Goal: Task Accomplishment & Management: Use online tool/utility

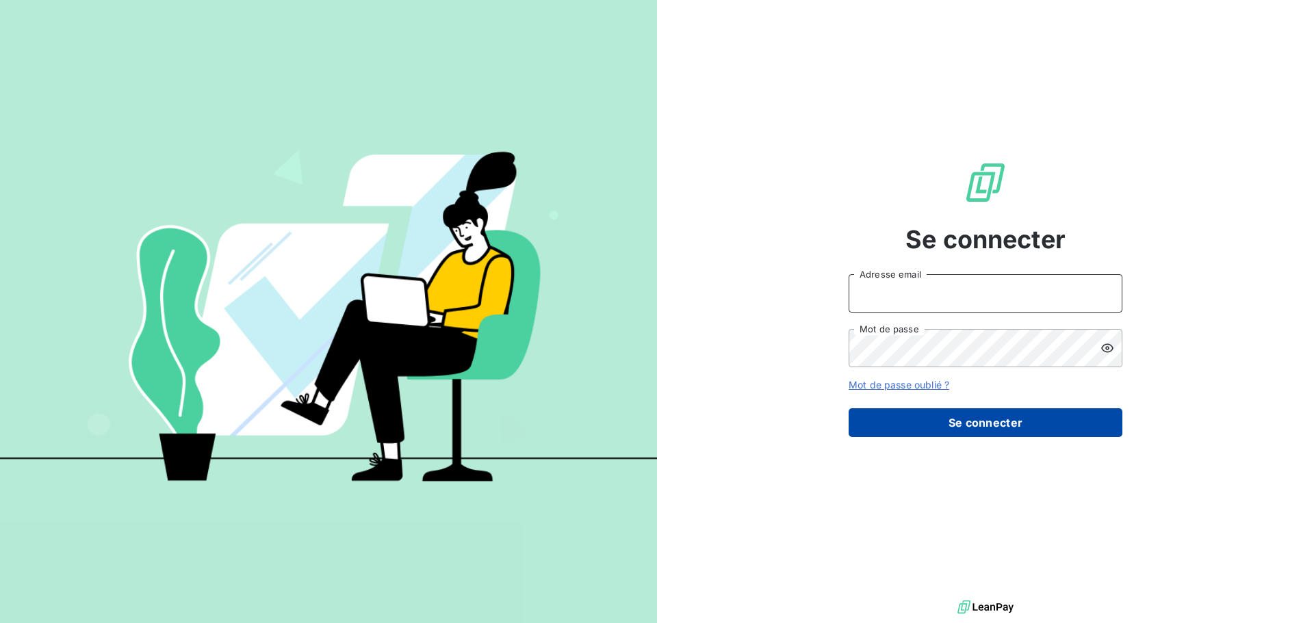
type input "[EMAIL_ADDRESS][PERSON_NAME][PERSON_NAME][DOMAIN_NAME]"
drag, startPoint x: 1006, startPoint y: 429, endPoint x: 982, endPoint y: 431, distance: 23.4
click at [996, 428] on button "Se connecter" at bounding box center [985, 422] width 274 height 29
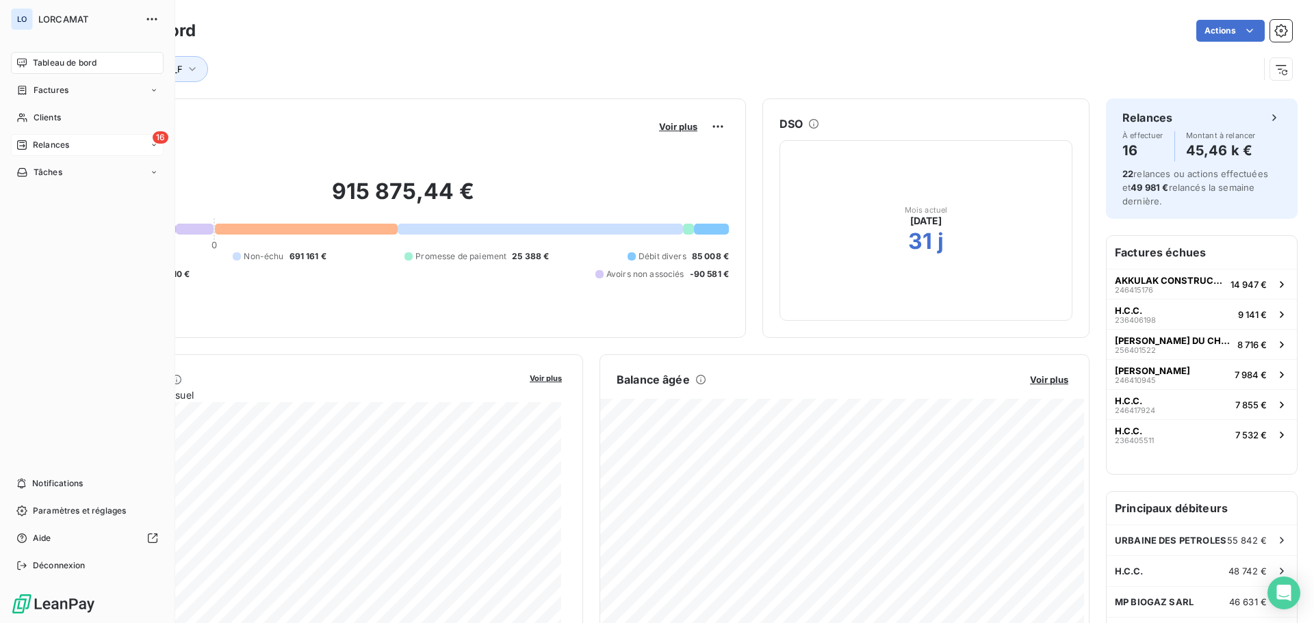
click at [44, 142] on span "Relances" at bounding box center [51, 145] width 36 height 12
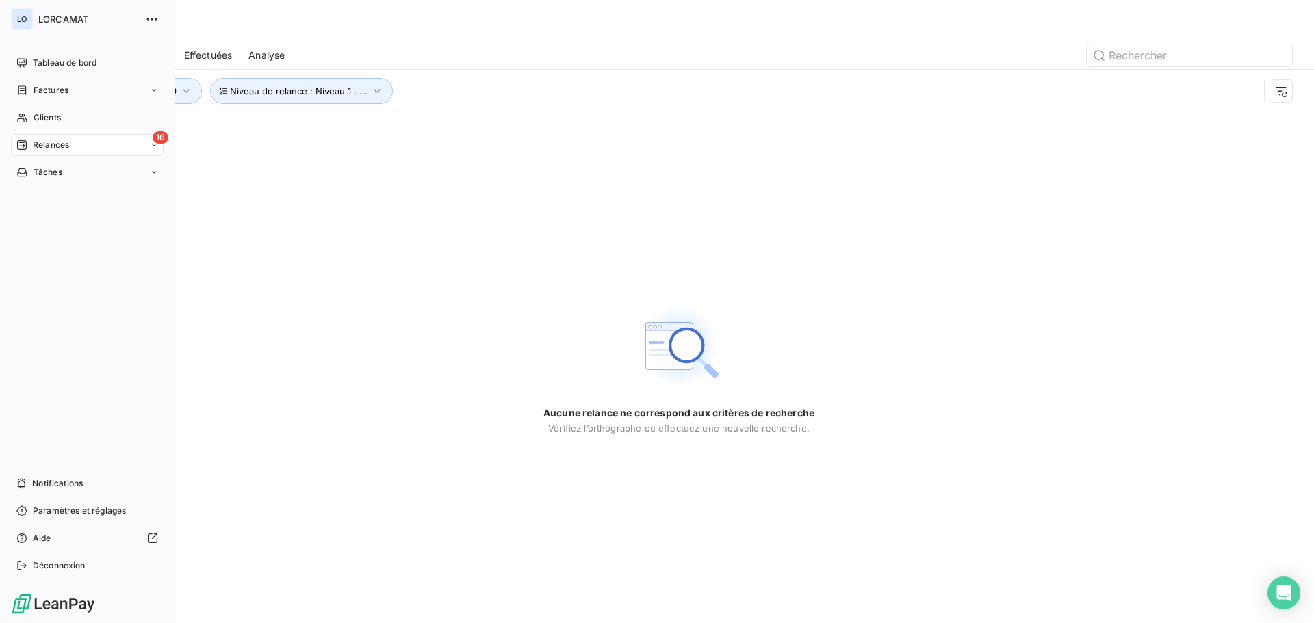
click at [46, 144] on span "Relances" at bounding box center [51, 145] width 36 height 12
click at [153, 144] on icon at bounding box center [154, 145] width 8 height 8
click at [104, 193] on div "À venir" at bounding box center [95, 200] width 136 height 22
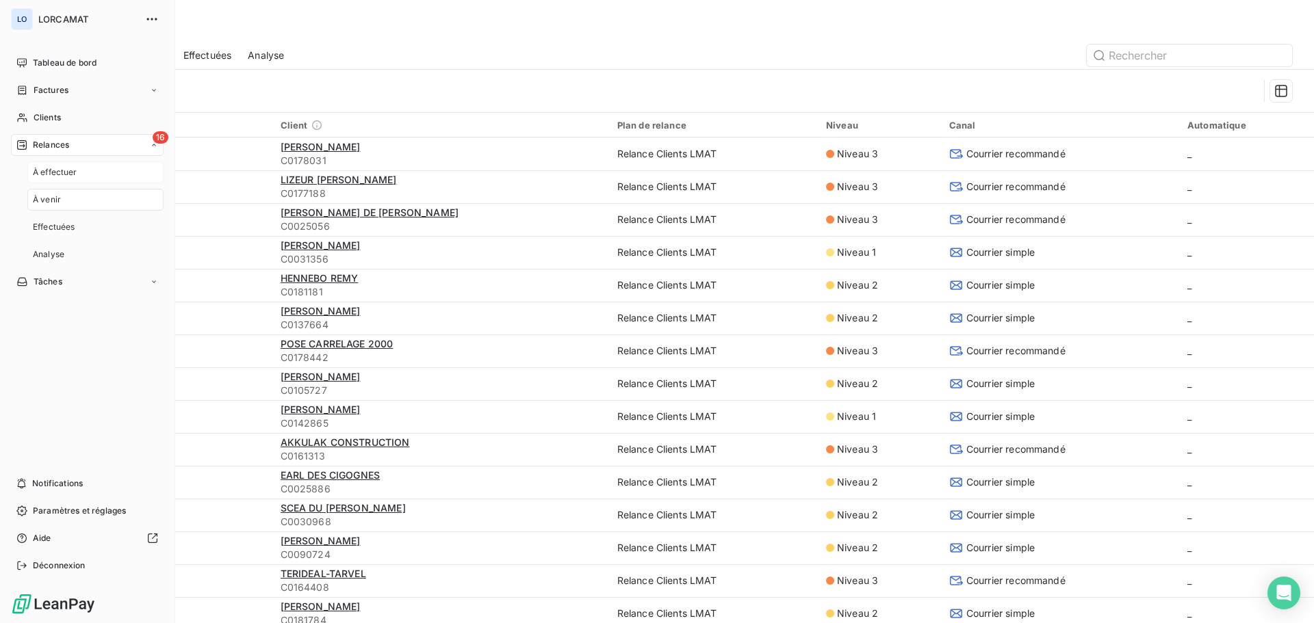
click at [110, 167] on div "À effectuer" at bounding box center [95, 172] width 136 height 22
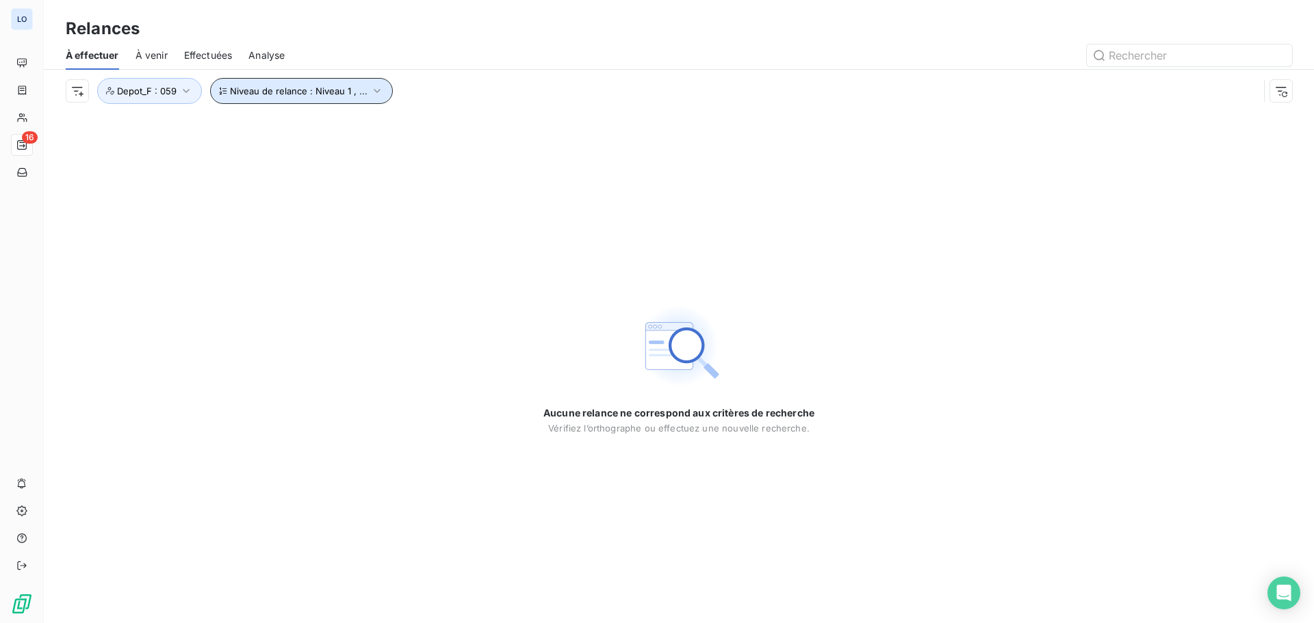
click at [252, 85] on button "Niveau de relance : Niveau 1 , ..." at bounding box center [301, 91] width 183 height 26
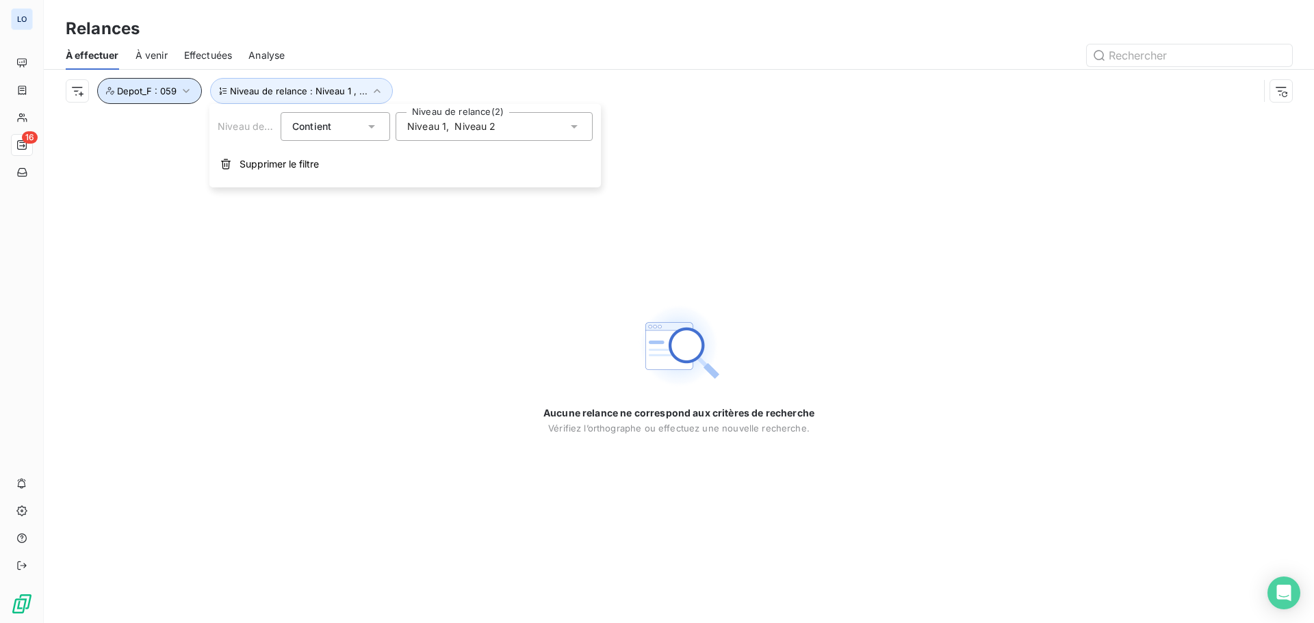
click at [185, 90] on icon "button" at bounding box center [186, 91] width 14 height 14
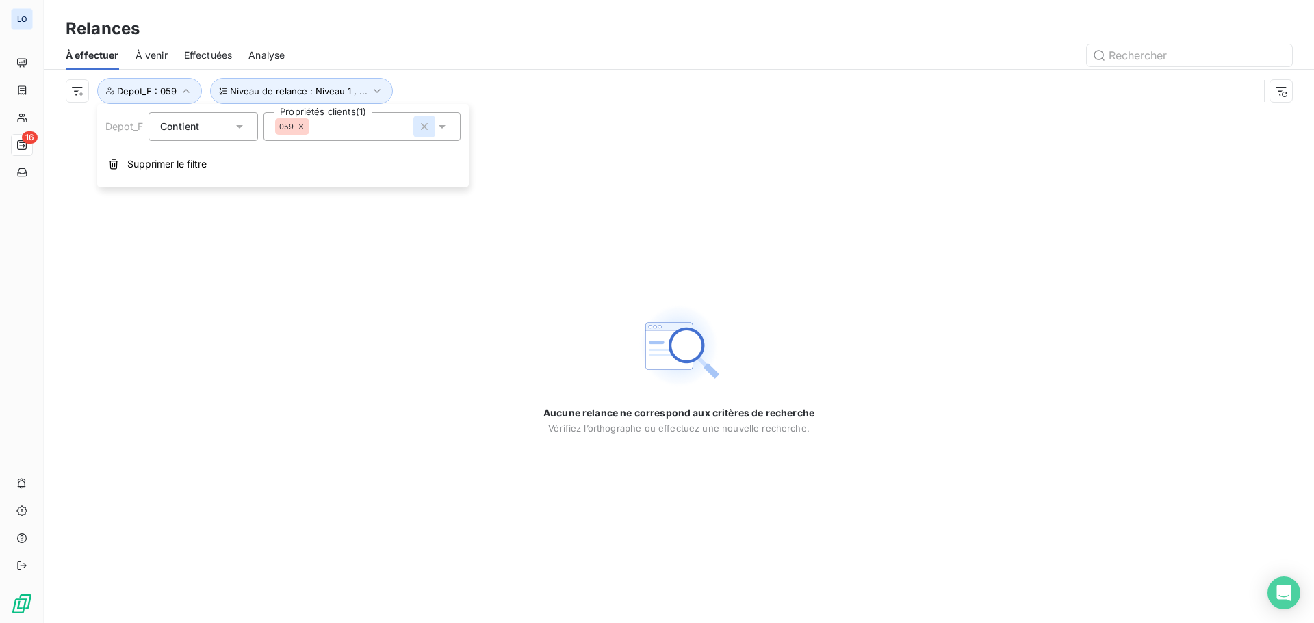
click at [424, 128] on icon "button" at bounding box center [424, 126] width 7 height 7
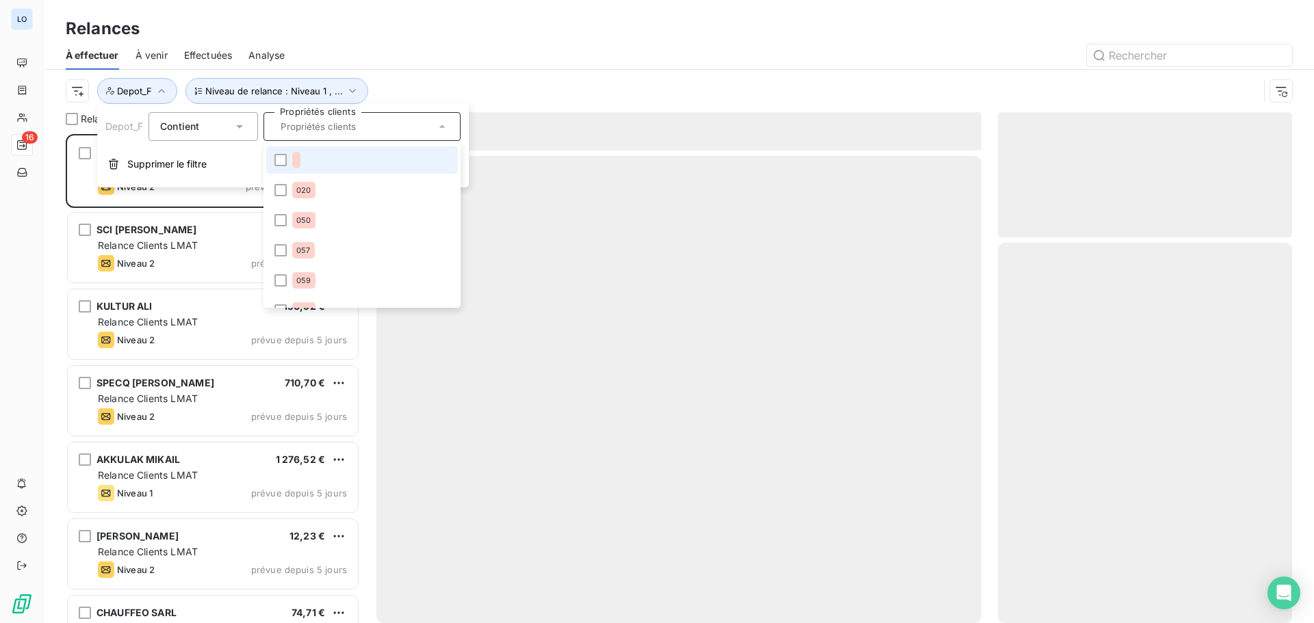
scroll to position [479, 284]
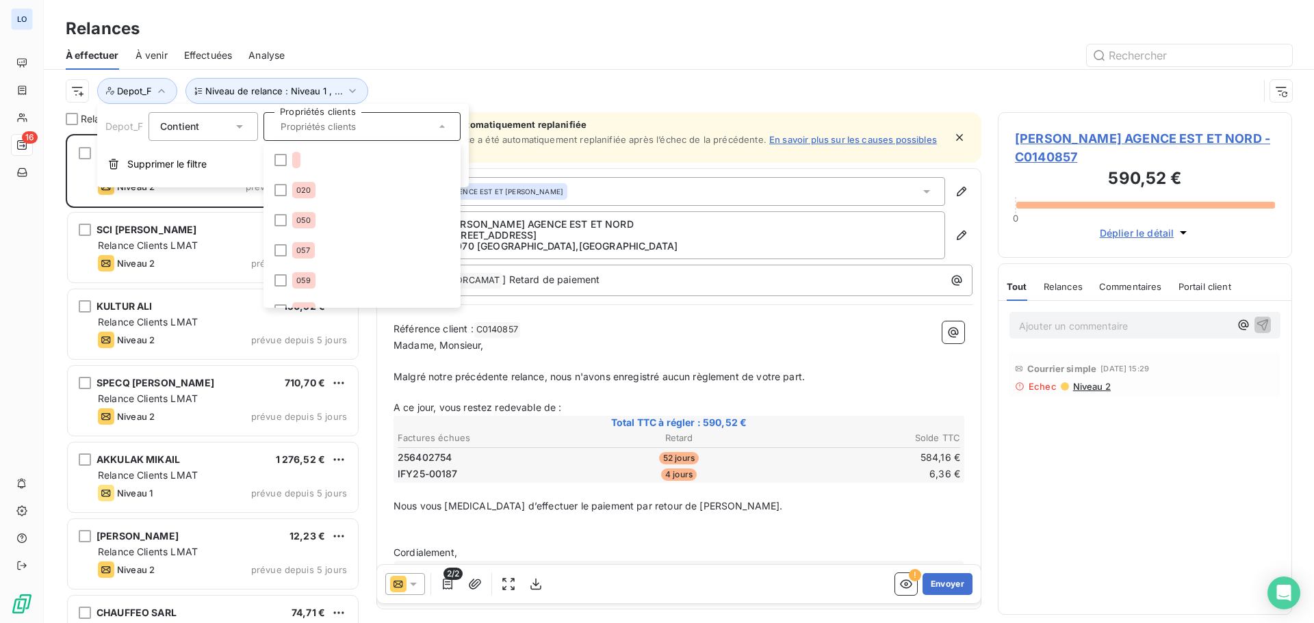
click at [472, 92] on div "Niveau de relance : Niveau 1 , ... Depot_F" at bounding box center [662, 91] width 1193 height 26
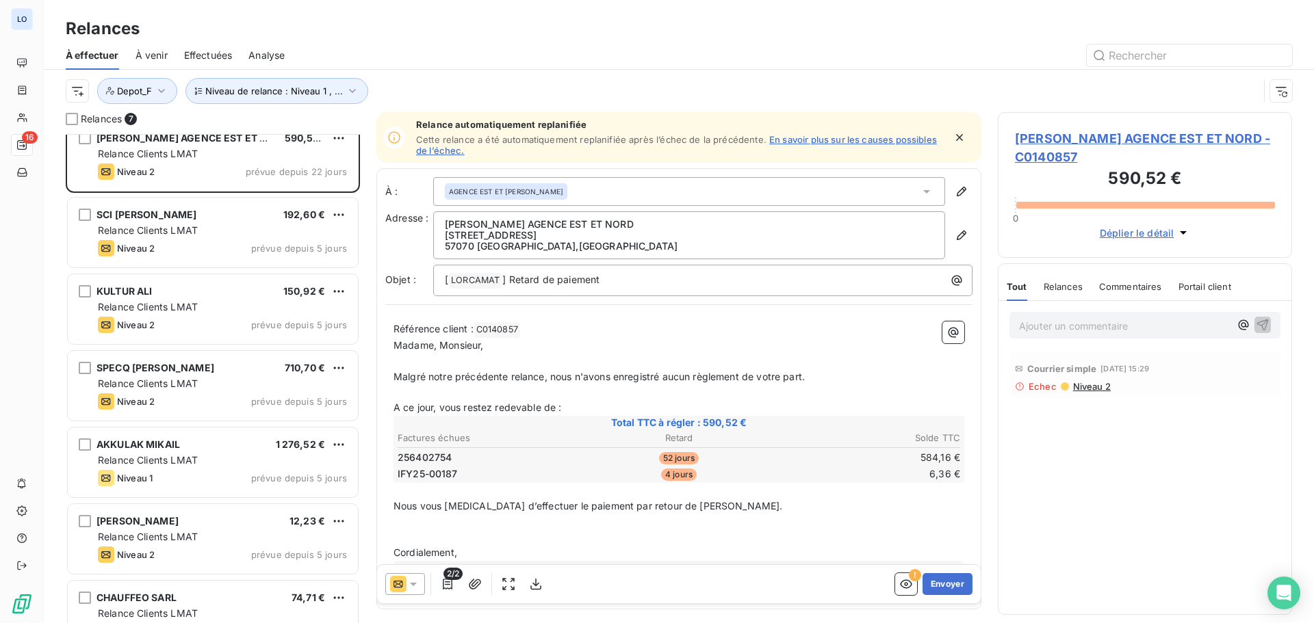
scroll to position [0, 0]
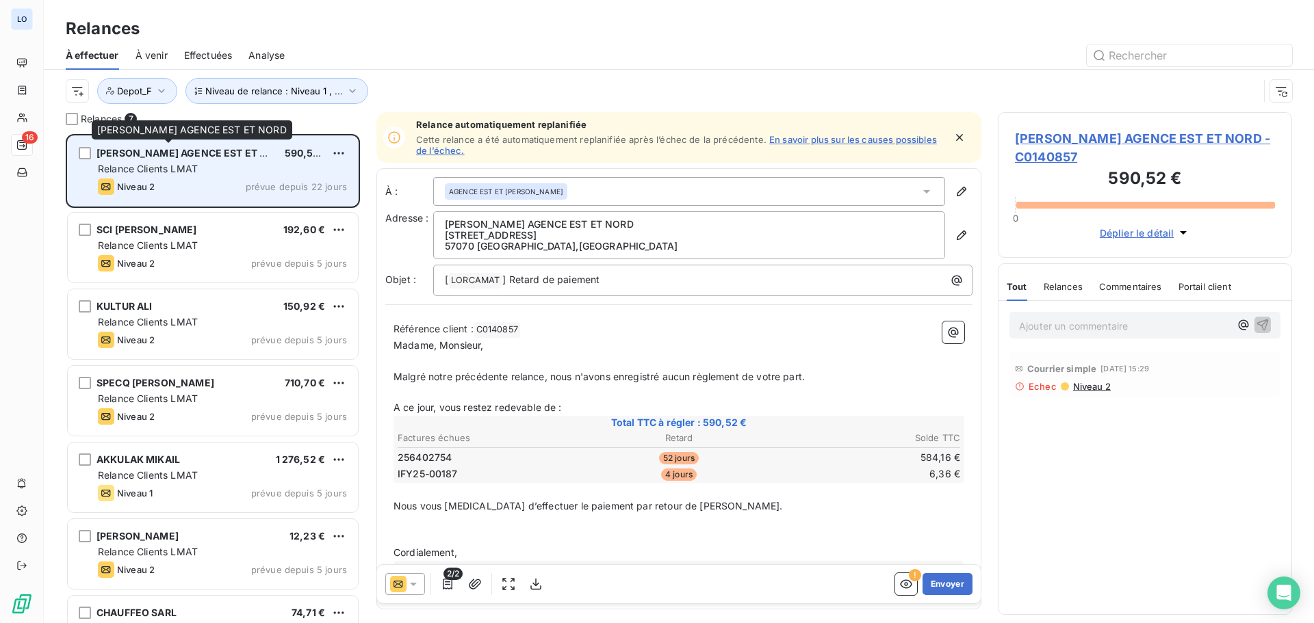
click at [180, 160] on div "[PERSON_NAME] AGENCE EST ET NORD" at bounding box center [184, 153] width 177 height 14
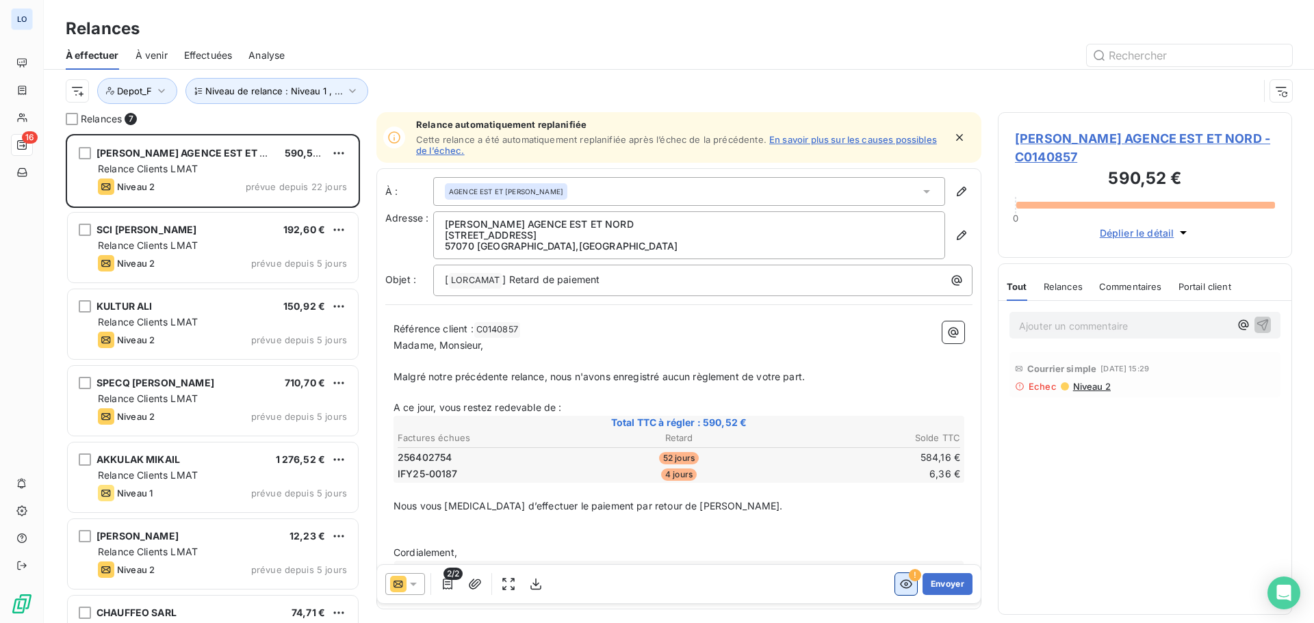
click at [899, 584] on icon "button" at bounding box center [906, 584] width 14 height 14
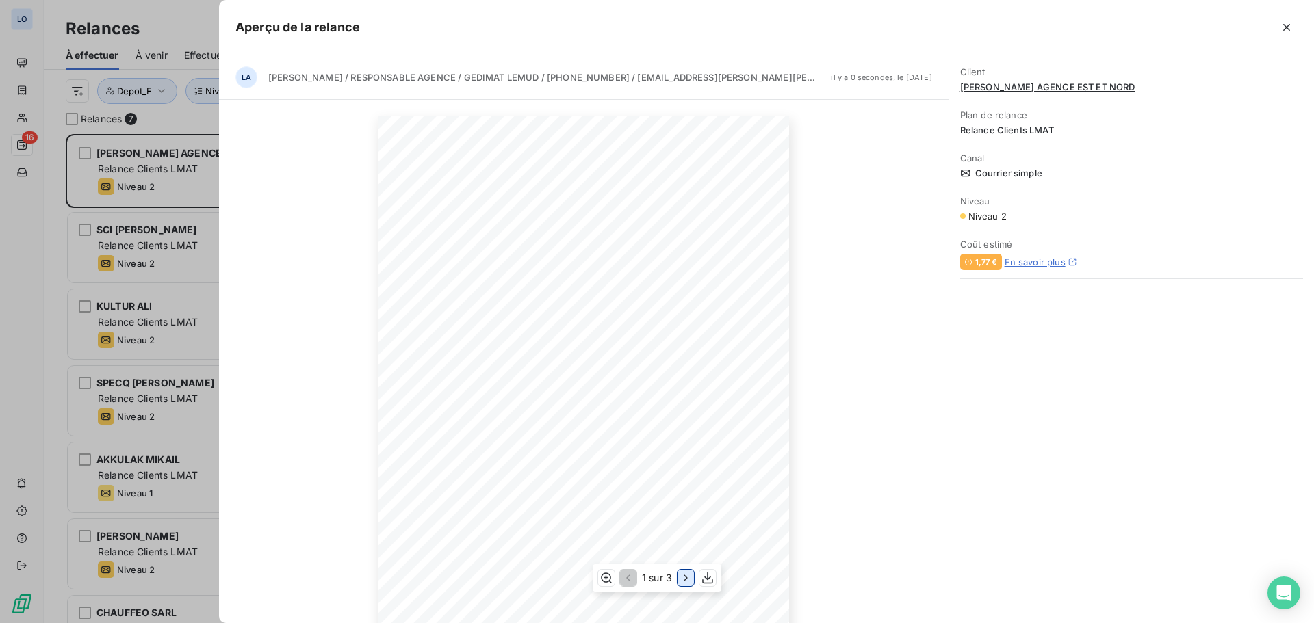
click at [686, 584] on icon "button" at bounding box center [686, 578] width 14 height 14
click at [205, 30] on div at bounding box center [657, 311] width 1314 height 623
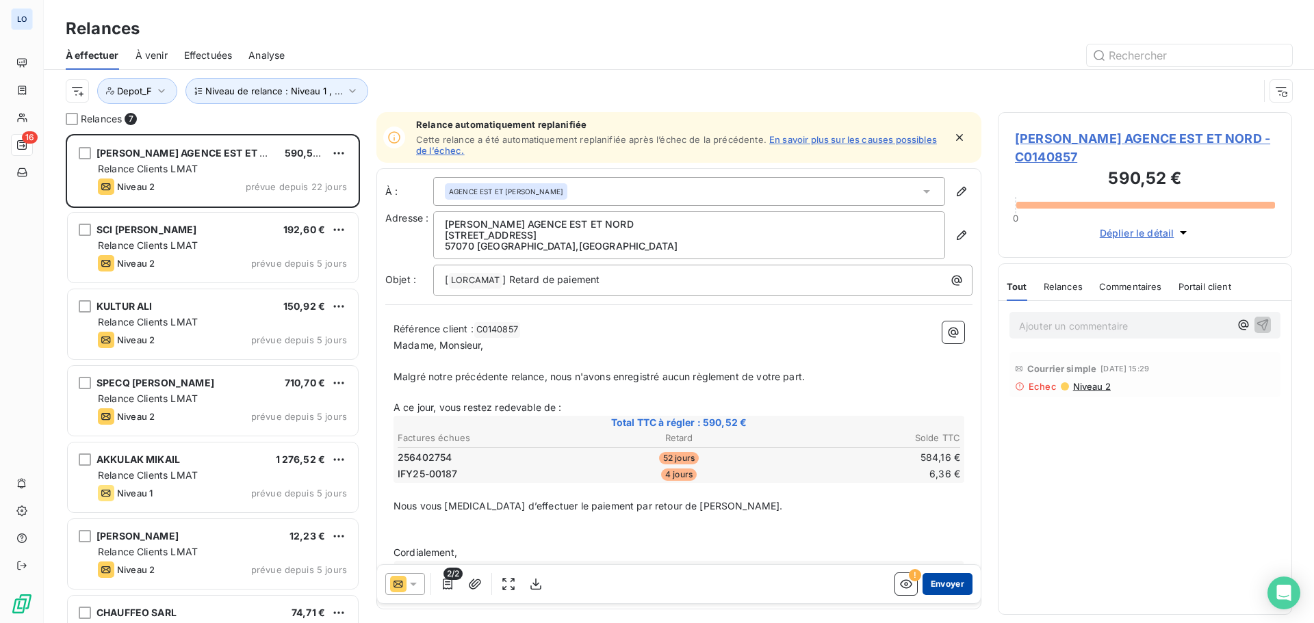
click at [942, 583] on button "Envoyer" at bounding box center [947, 584] width 50 height 22
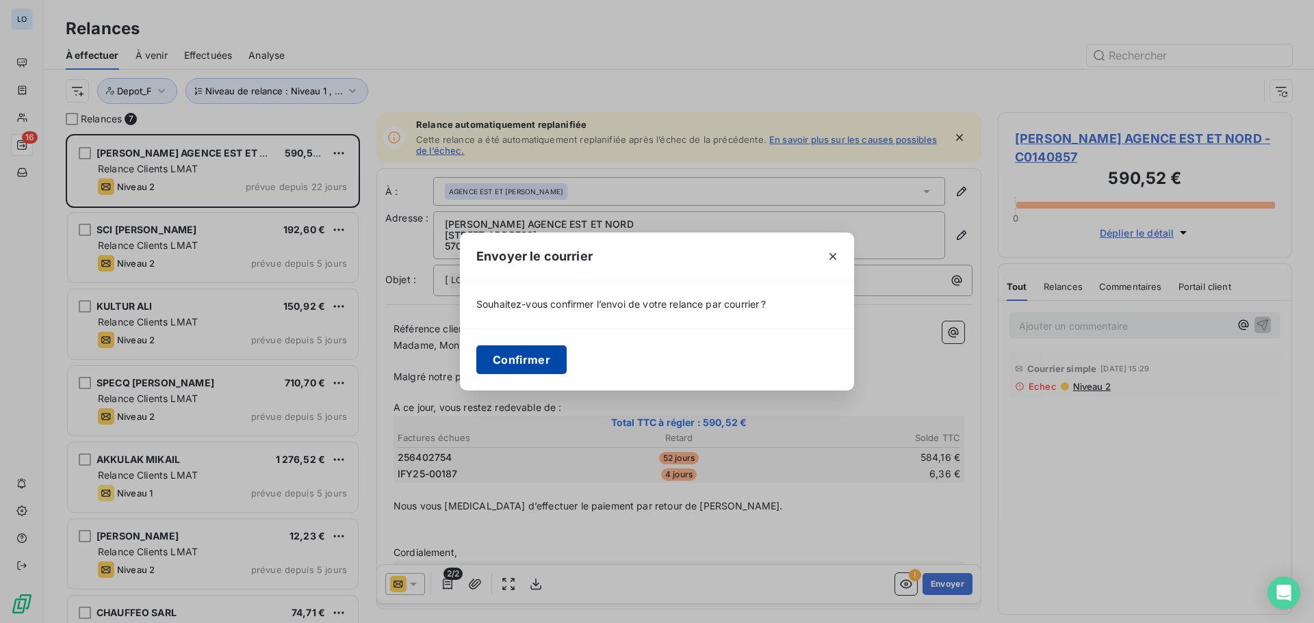
click at [503, 352] on button "Confirmer" at bounding box center [521, 360] width 90 height 29
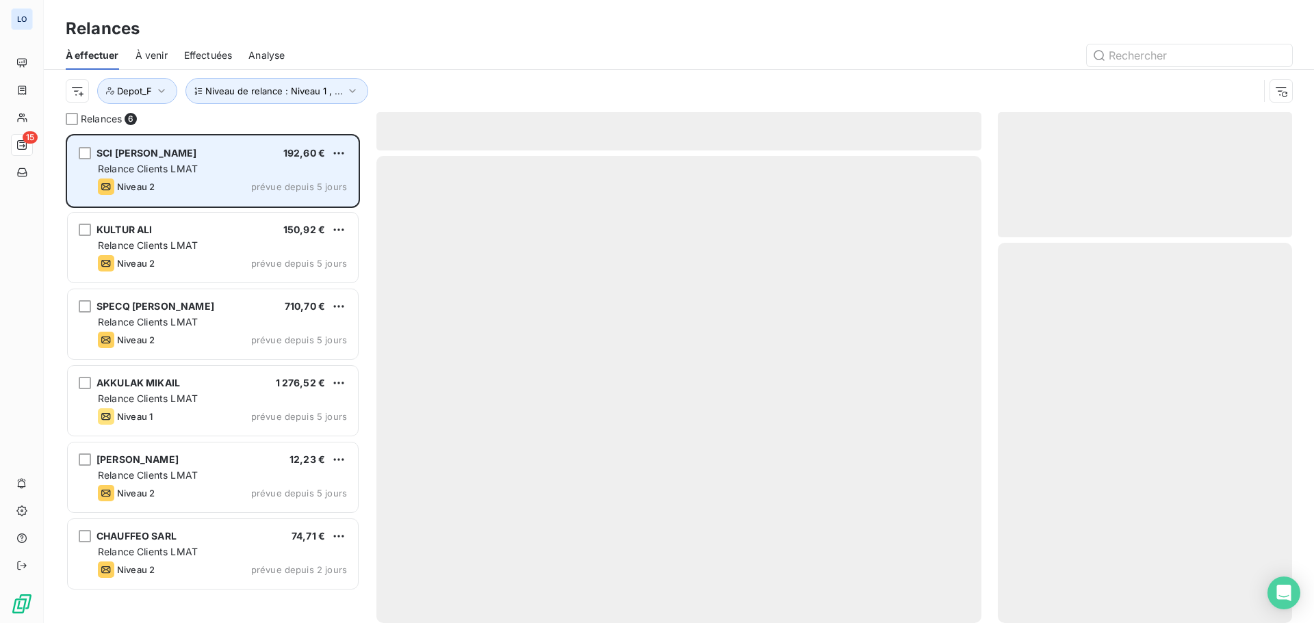
click at [229, 184] on div "Niveau 2 prévue depuis 5 jours" at bounding box center [222, 187] width 249 height 16
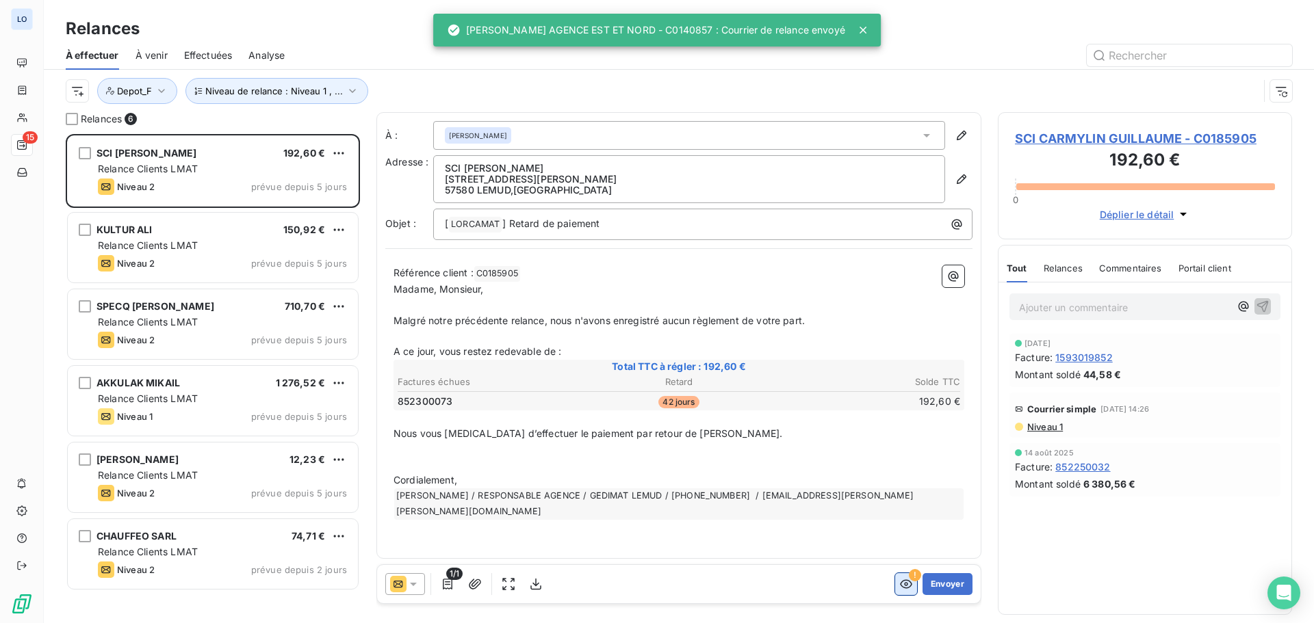
click at [900, 582] on icon "button" at bounding box center [906, 584] width 14 height 14
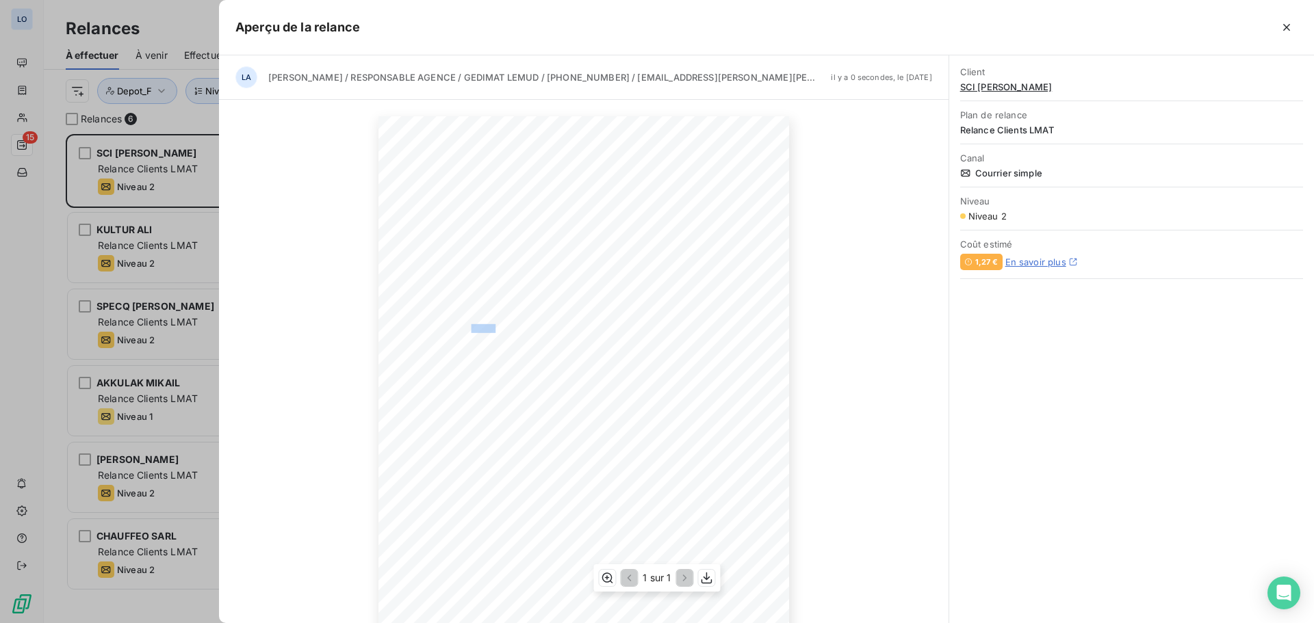
drag, startPoint x: 467, startPoint y: 326, endPoint x: 489, endPoint y: 328, distance: 21.3
click at [489, 328] on span "Référence client : C0185905" at bounding box center [456, 327] width 78 height 6
copy span "0185905"
click at [25, 281] on div at bounding box center [657, 311] width 1314 height 623
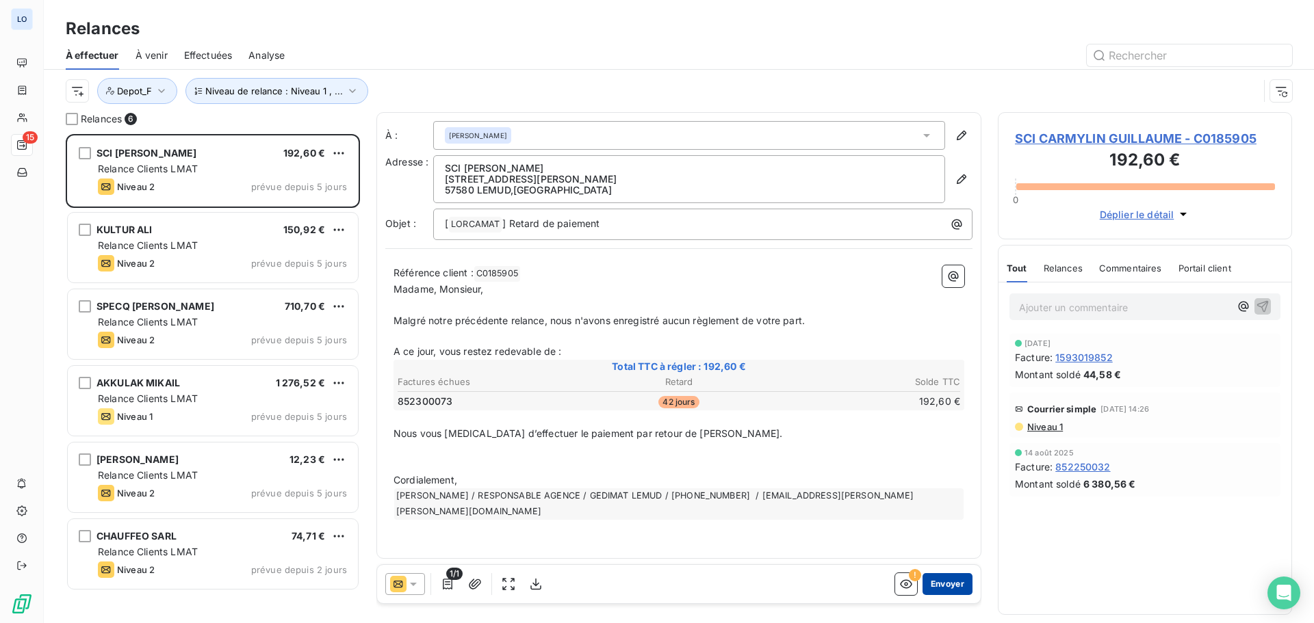
click at [951, 584] on button "Envoyer" at bounding box center [947, 584] width 50 height 22
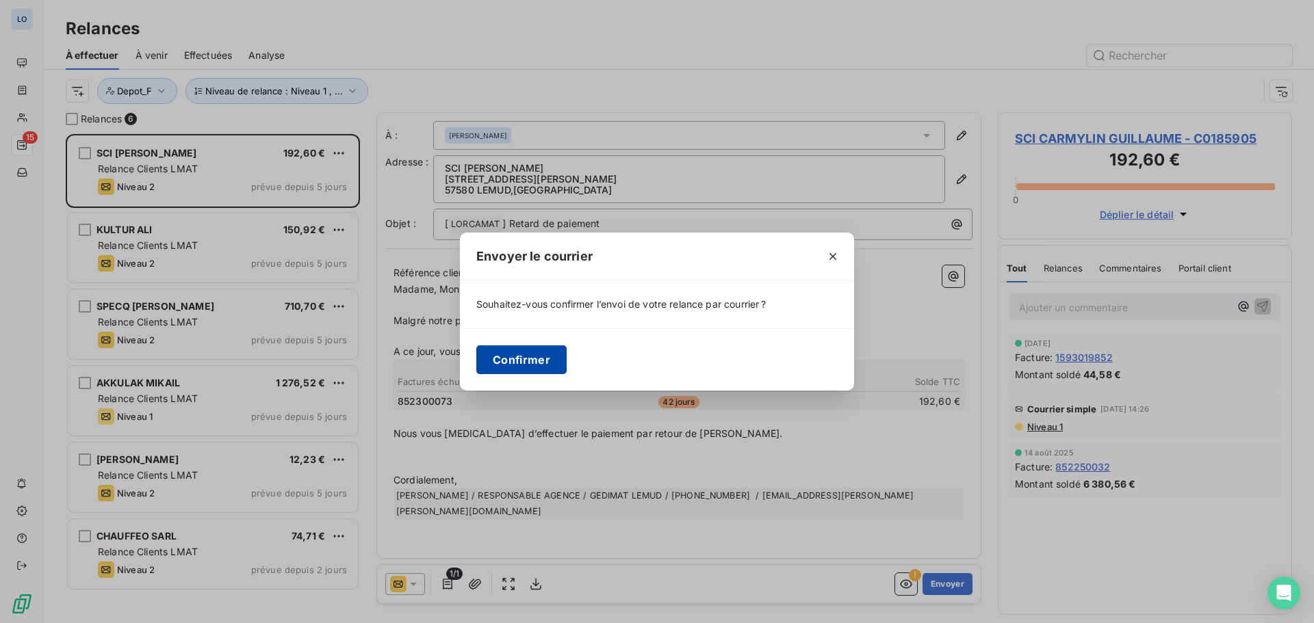
click at [531, 355] on button "Confirmer" at bounding box center [521, 360] width 90 height 29
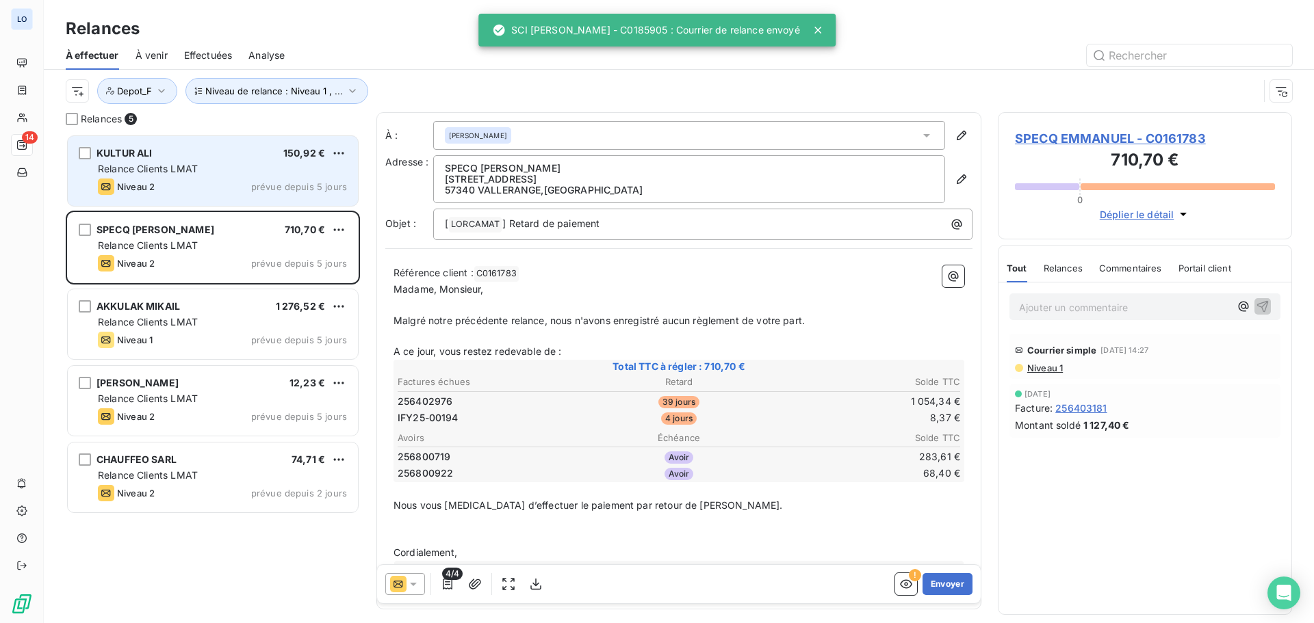
click at [197, 167] on span "Relance Clients LMAT" at bounding box center [148, 169] width 100 height 12
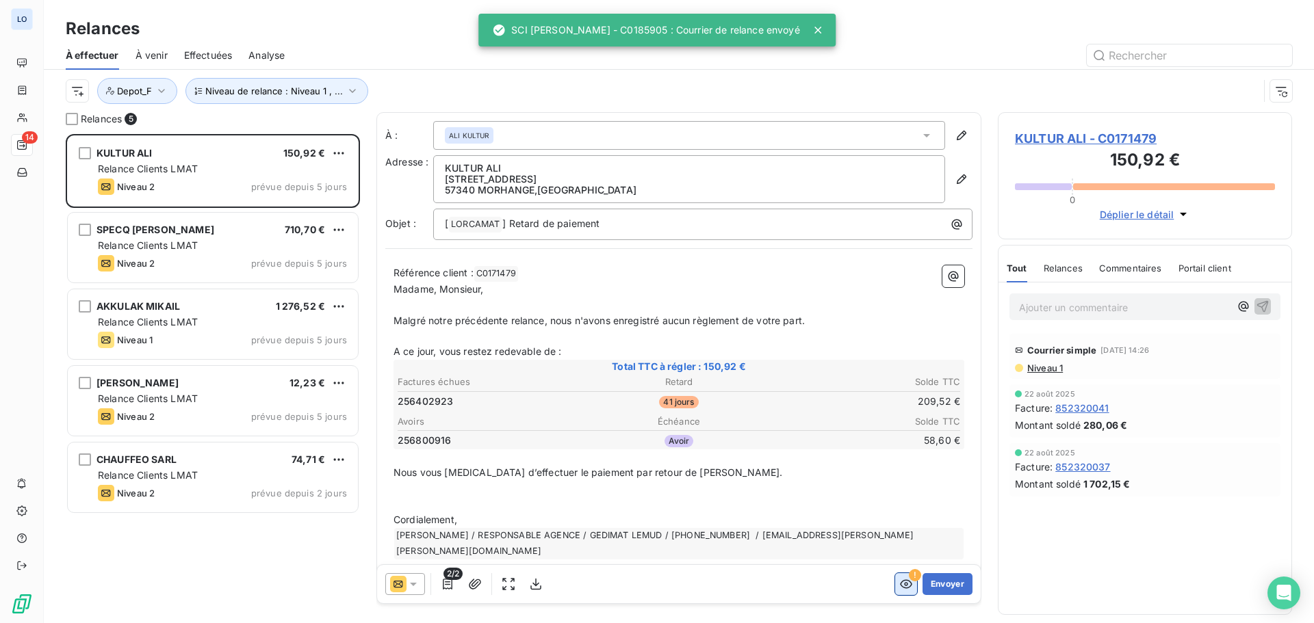
click at [899, 585] on icon "button" at bounding box center [906, 584] width 14 height 14
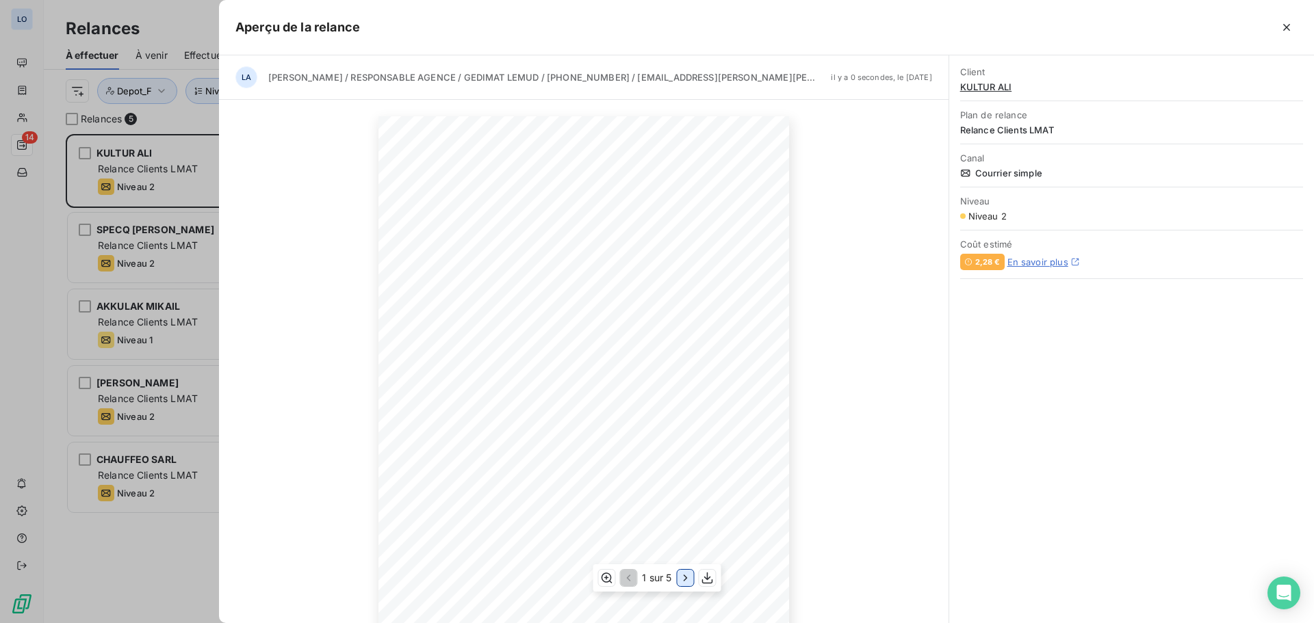
click at [684, 575] on icon "button" at bounding box center [685, 578] width 3 height 6
click at [151, 114] on div at bounding box center [657, 311] width 1314 height 623
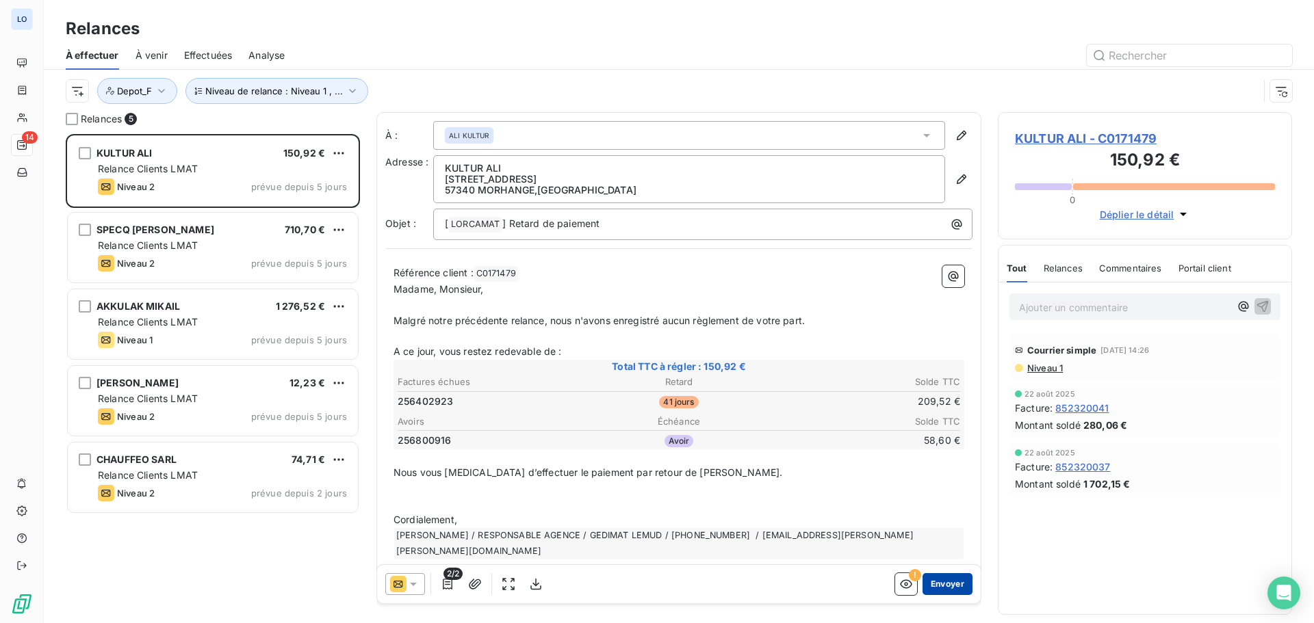
click at [937, 582] on button "Envoyer" at bounding box center [947, 584] width 50 height 22
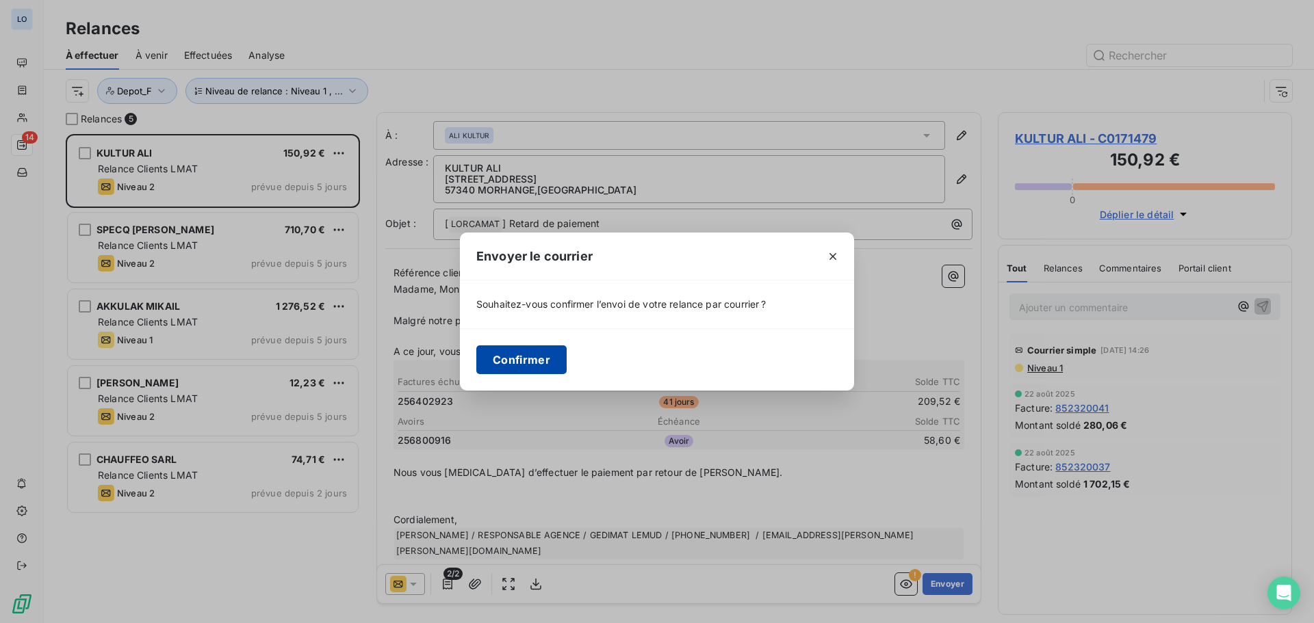
click at [541, 356] on button "Confirmer" at bounding box center [521, 360] width 90 height 29
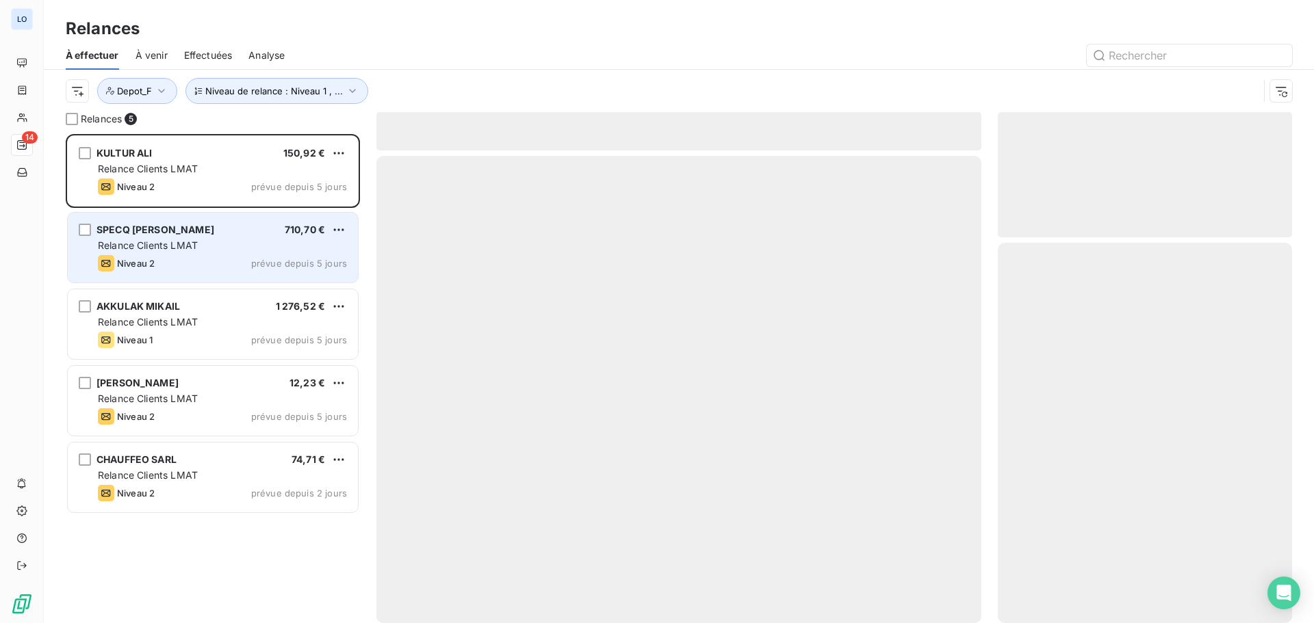
click at [215, 255] on div "Niveau 2 prévue depuis 5 jours" at bounding box center [222, 263] width 249 height 16
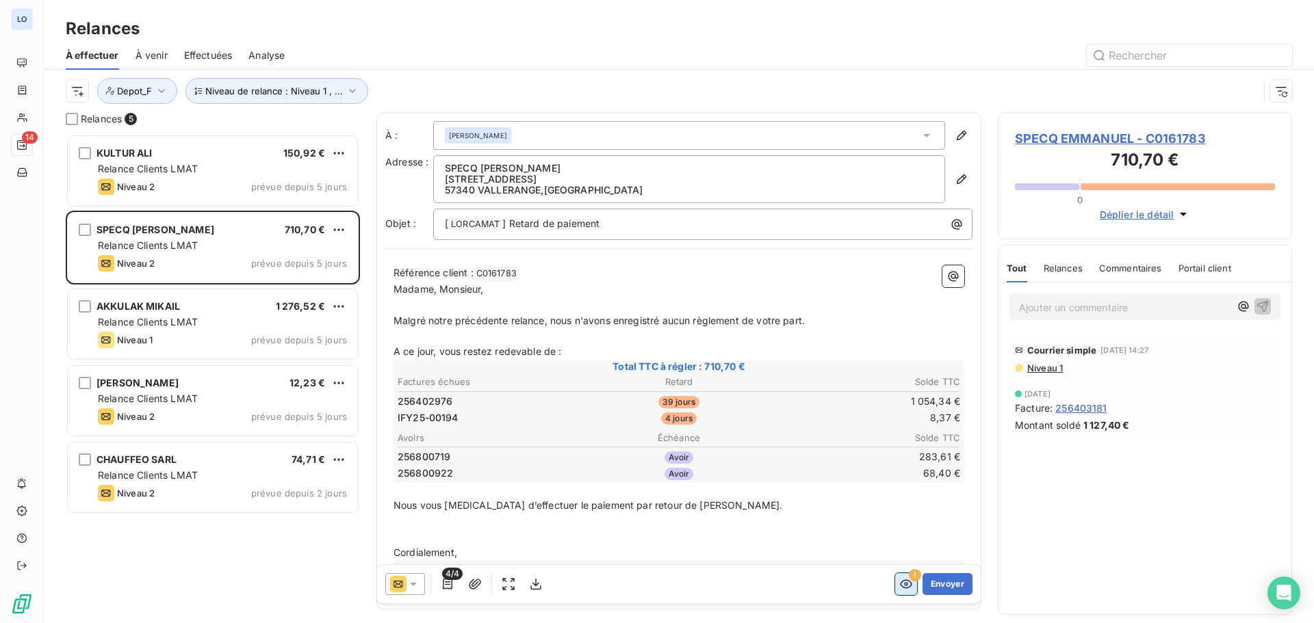
click at [899, 585] on icon "button" at bounding box center [906, 584] width 14 height 14
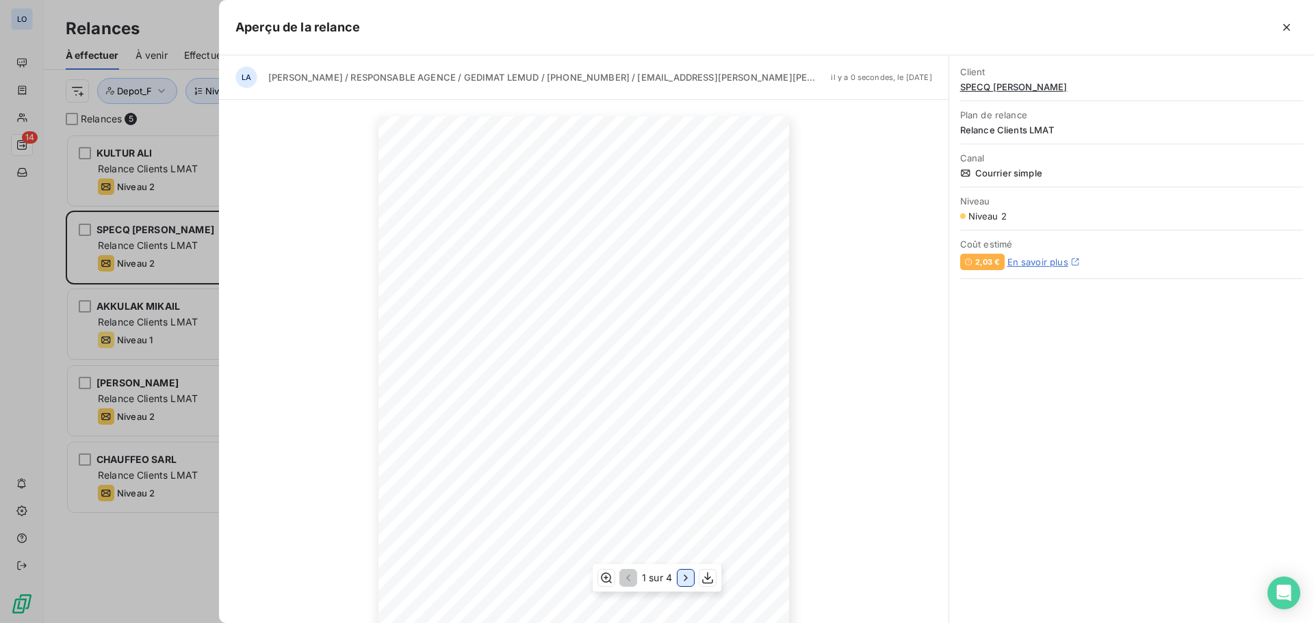
click at [681, 578] on icon "button" at bounding box center [686, 578] width 14 height 14
click at [684, 580] on icon "button" at bounding box center [687, 578] width 14 height 14
click at [840, 170] on div "Réf client : SPECQ EMMANUEL N° BL : Y09027200 - Dépôt 070-M GEDIMAT SARRALBE [D…" at bounding box center [583, 407] width 729 height 614
click at [165, 530] on div at bounding box center [657, 311] width 1314 height 623
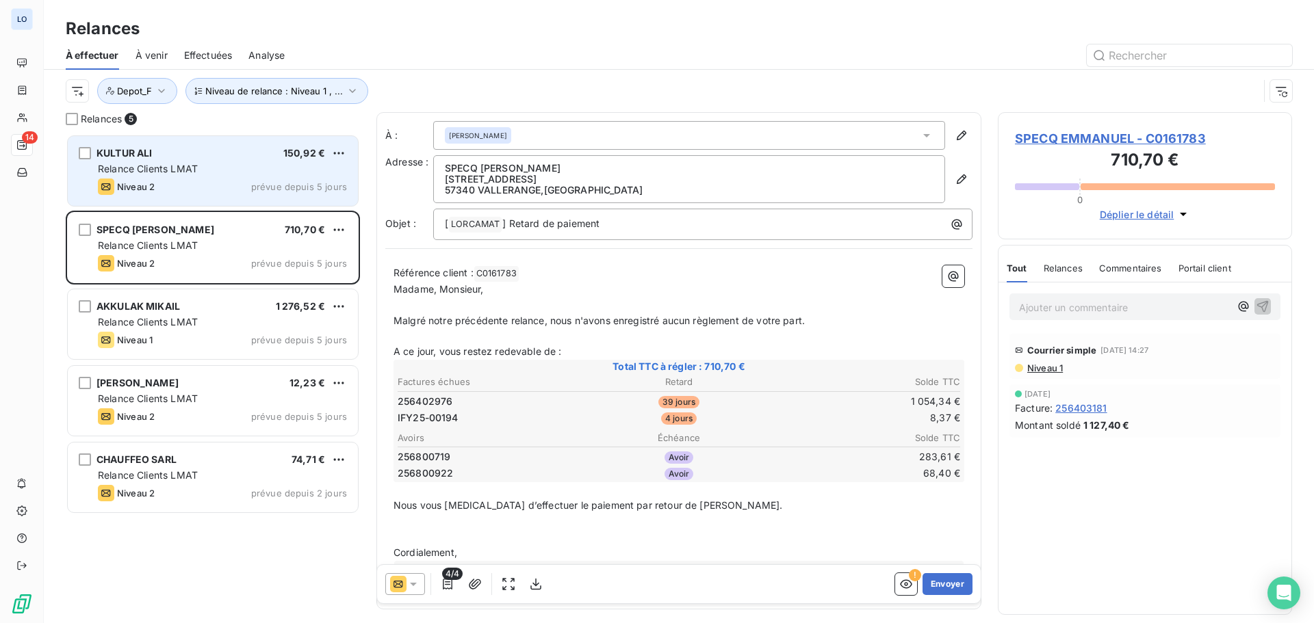
click at [191, 172] on span "Relance Clients LMAT" at bounding box center [148, 169] width 100 height 12
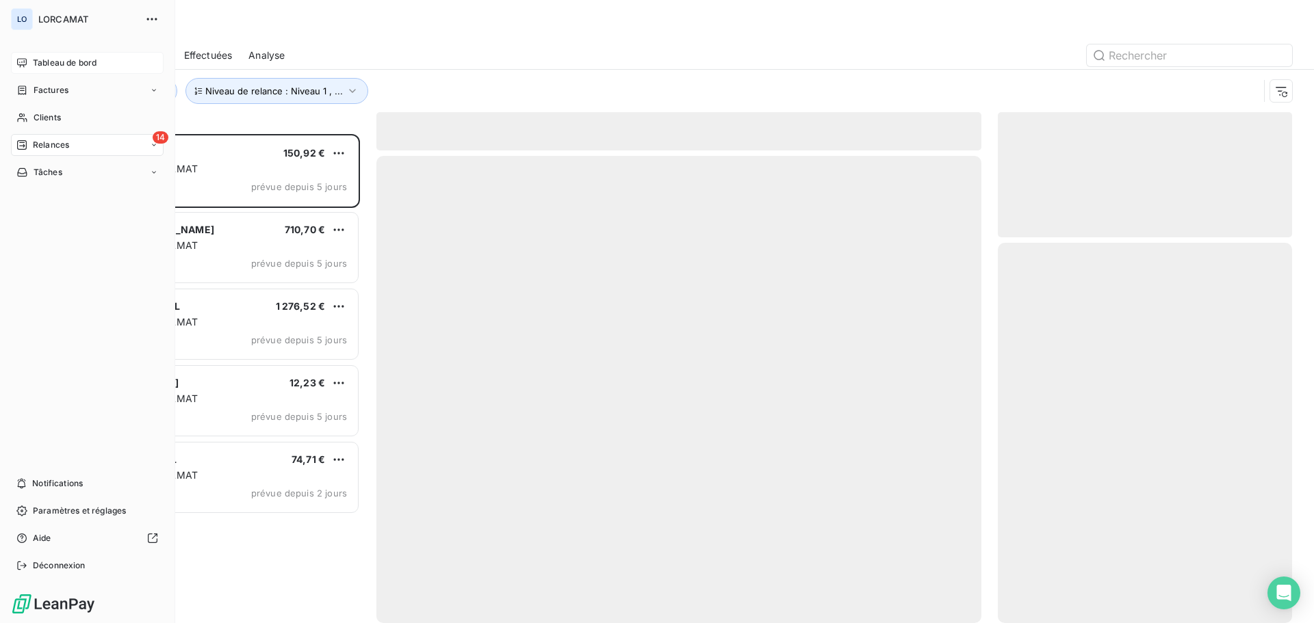
click at [47, 56] on div "Tableau de bord" at bounding box center [87, 63] width 153 height 22
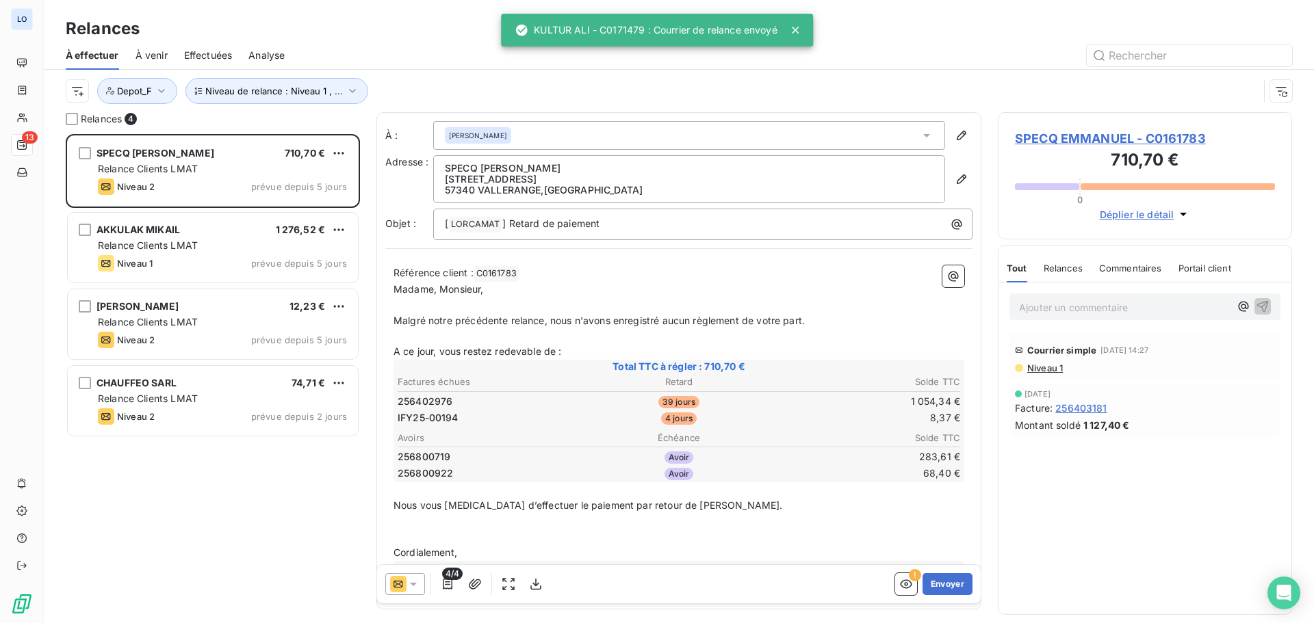
scroll to position [479, 284]
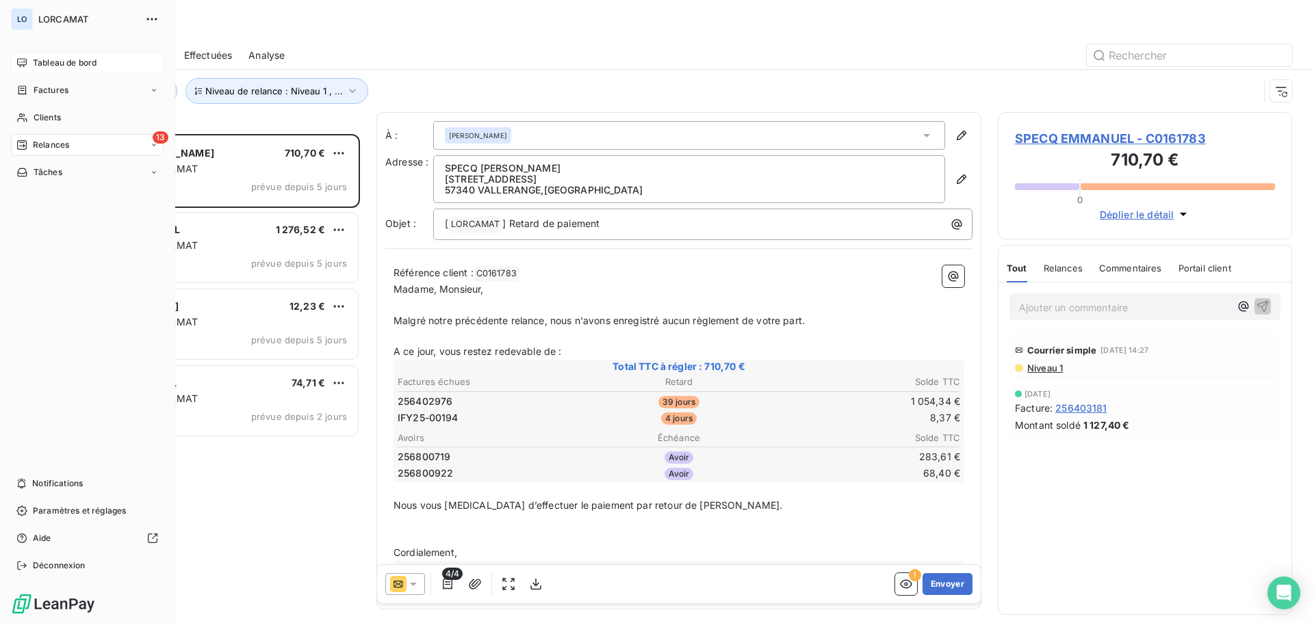
click at [62, 62] on span "Tableau de bord" at bounding box center [65, 63] width 64 height 12
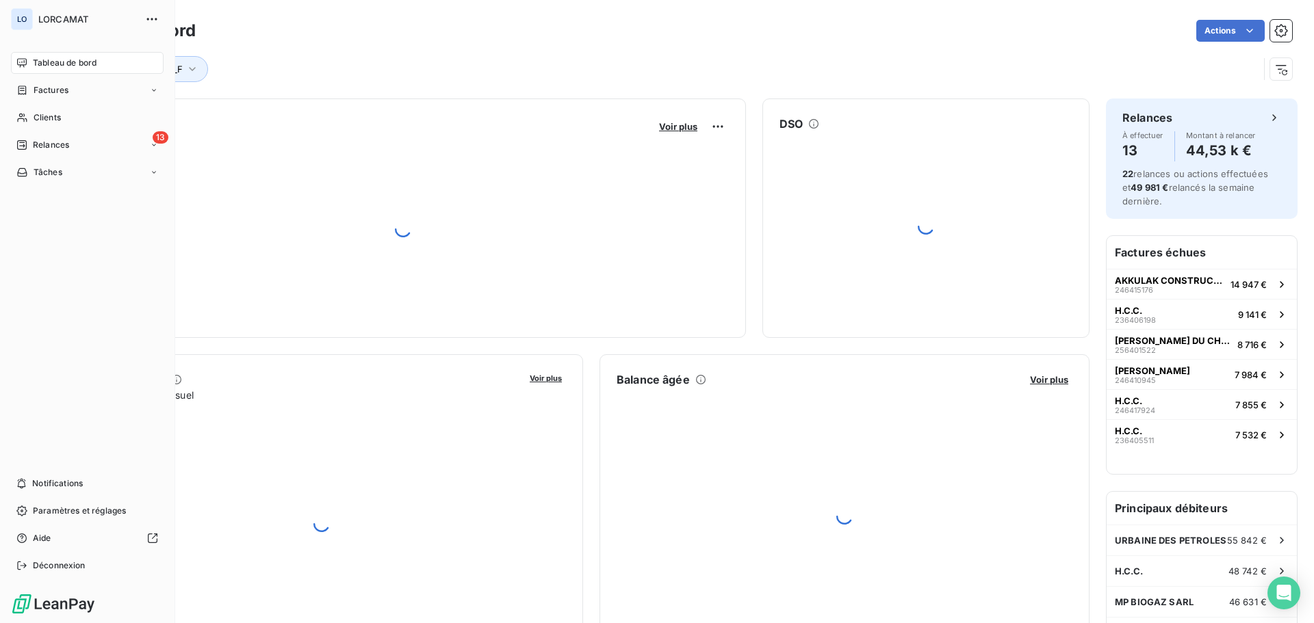
click at [62, 62] on span "Tableau de bord" at bounding box center [65, 63] width 64 height 12
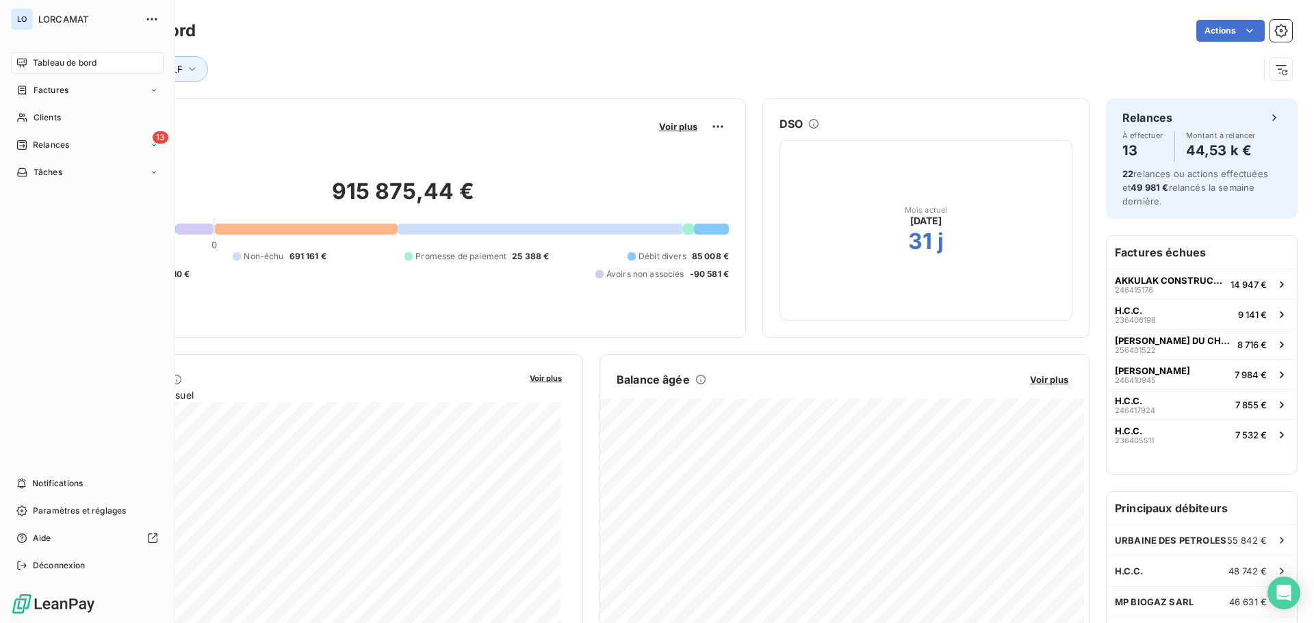
click at [40, 144] on span "Relances" at bounding box center [51, 145] width 36 height 12
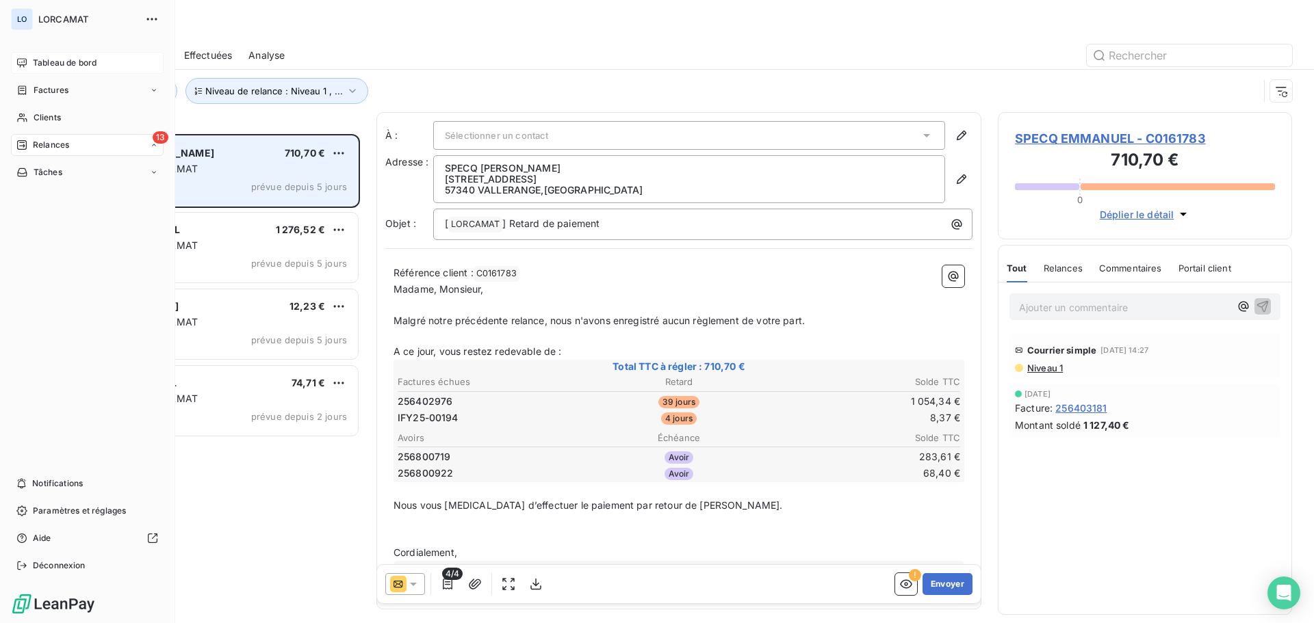
scroll to position [479, 284]
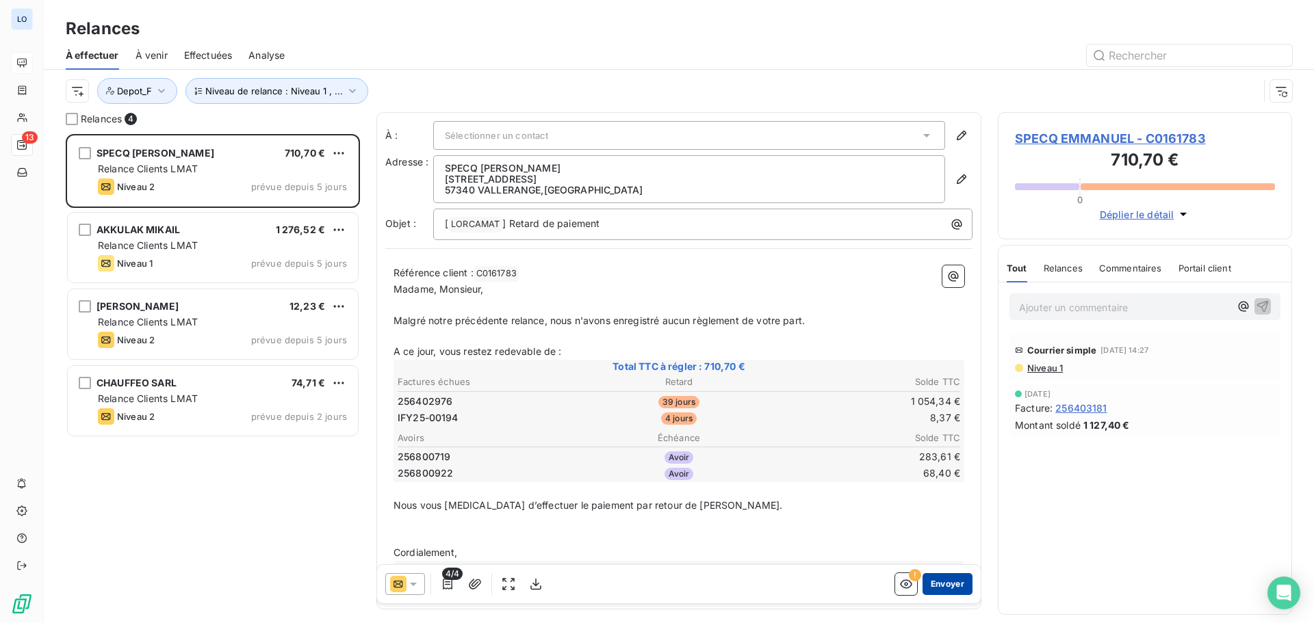
click at [939, 585] on button "Envoyer" at bounding box center [947, 584] width 50 height 22
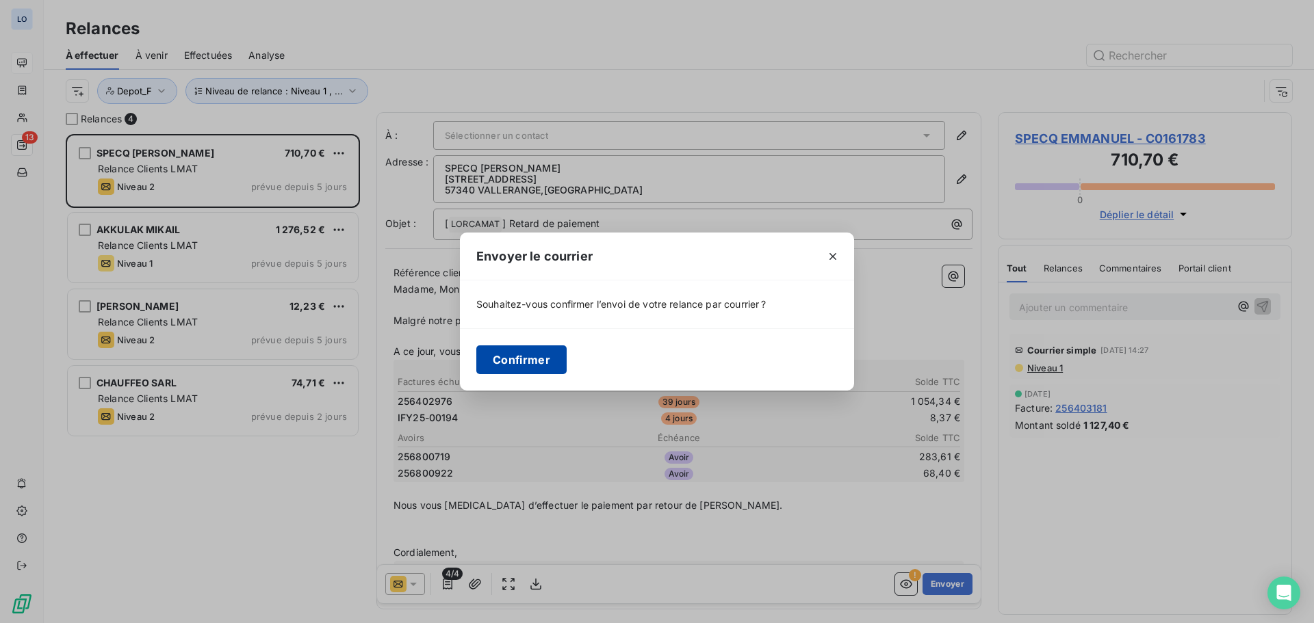
click at [522, 354] on button "Confirmer" at bounding box center [521, 360] width 90 height 29
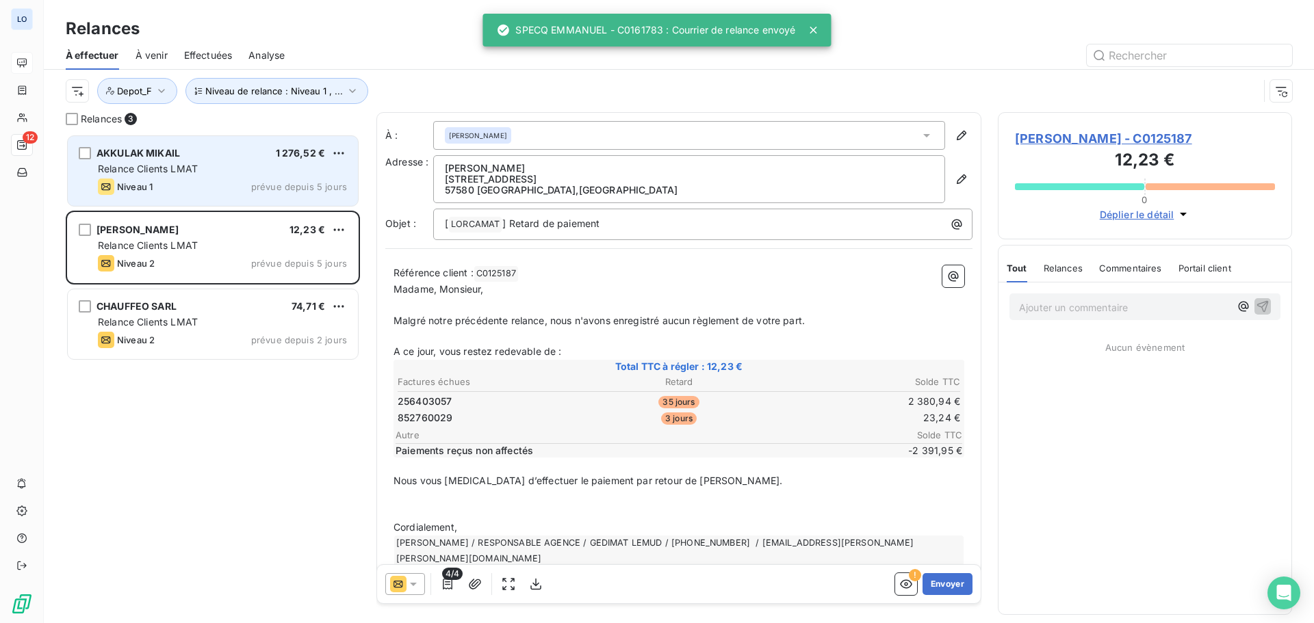
click at [224, 192] on div "Niveau 1 prévue depuis 5 jours" at bounding box center [222, 187] width 249 height 16
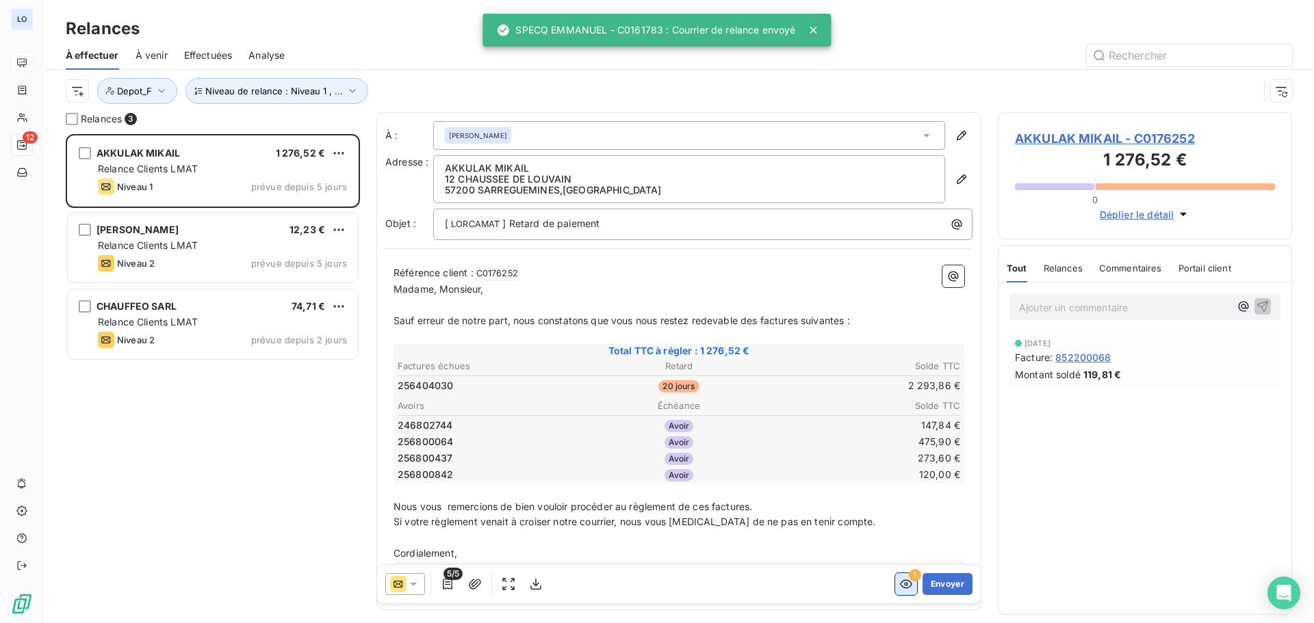
click at [904, 586] on button "button" at bounding box center [906, 584] width 22 height 22
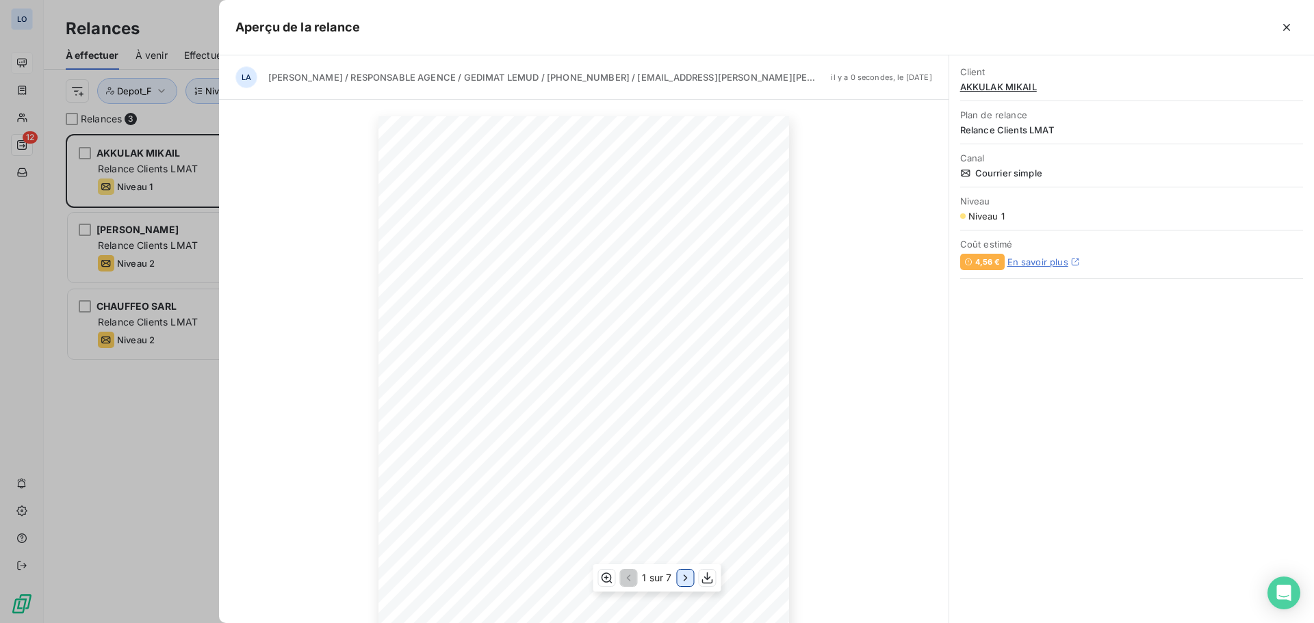
click at [681, 577] on icon "button" at bounding box center [686, 578] width 14 height 14
click at [682, 577] on icon "button" at bounding box center [686, 578] width 14 height 14
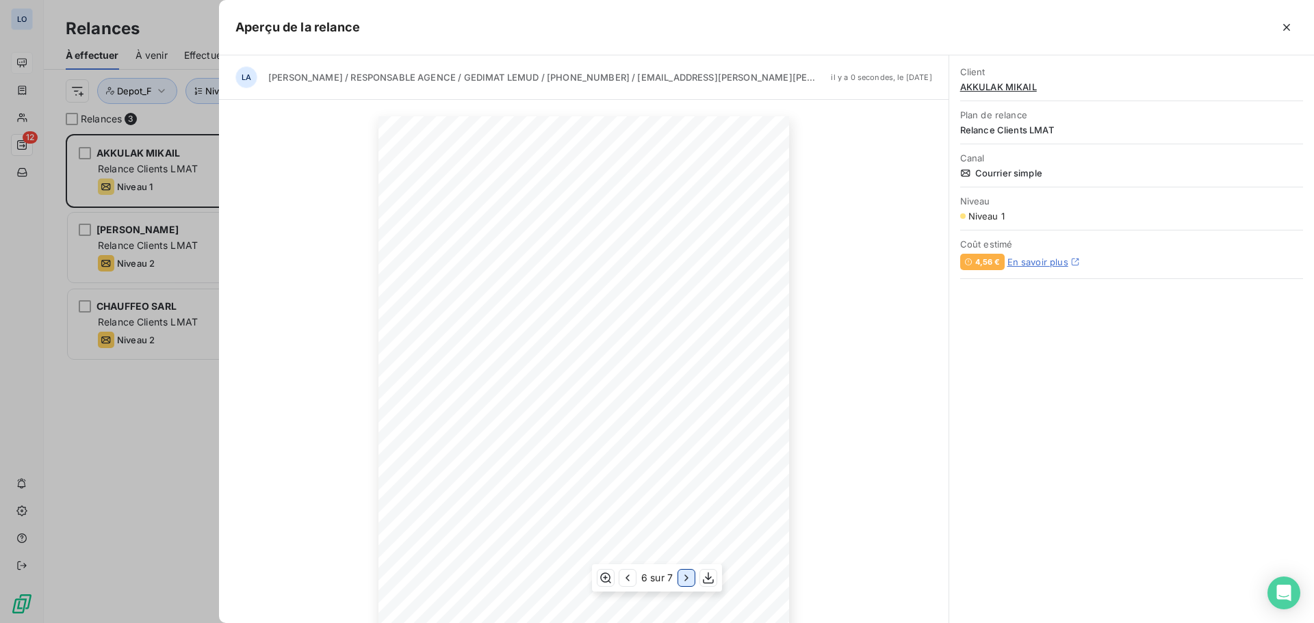
click at [683, 577] on icon "button" at bounding box center [686, 578] width 14 height 14
click at [630, 580] on icon "button" at bounding box center [628, 578] width 14 height 14
click at [682, 580] on icon "button" at bounding box center [686, 578] width 14 height 14
click at [195, 376] on div at bounding box center [657, 311] width 1314 height 623
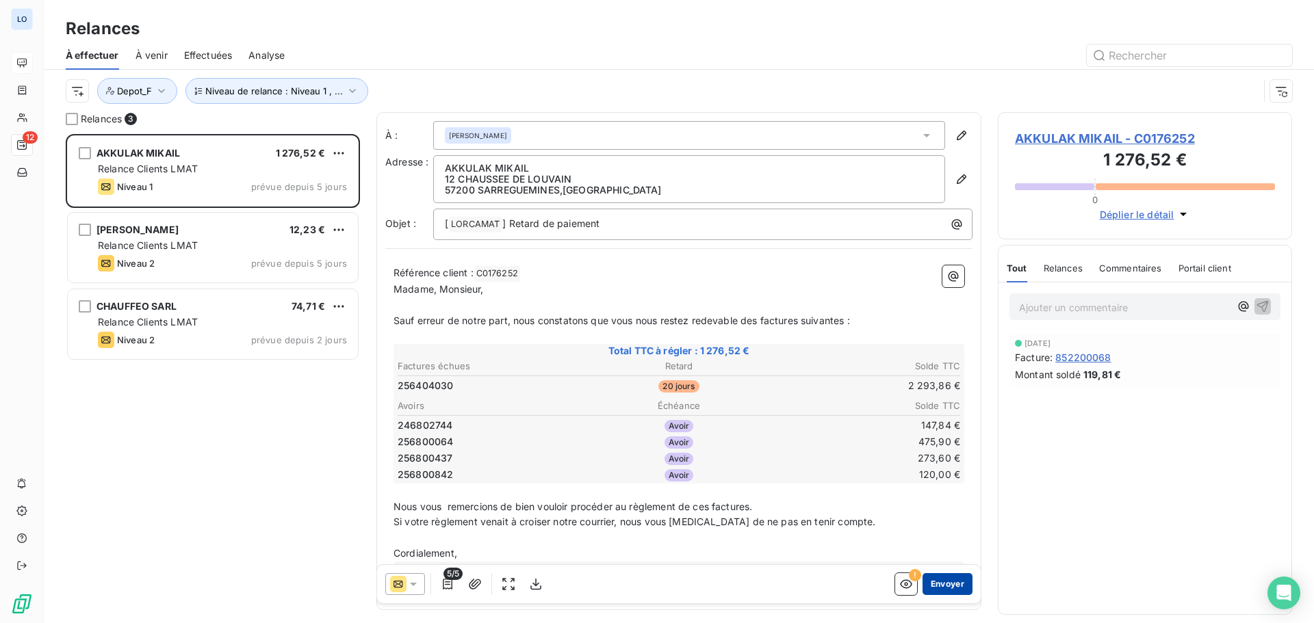
click at [924, 583] on button "Envoyer" at bounding box center [947, 584] width 50 height 22
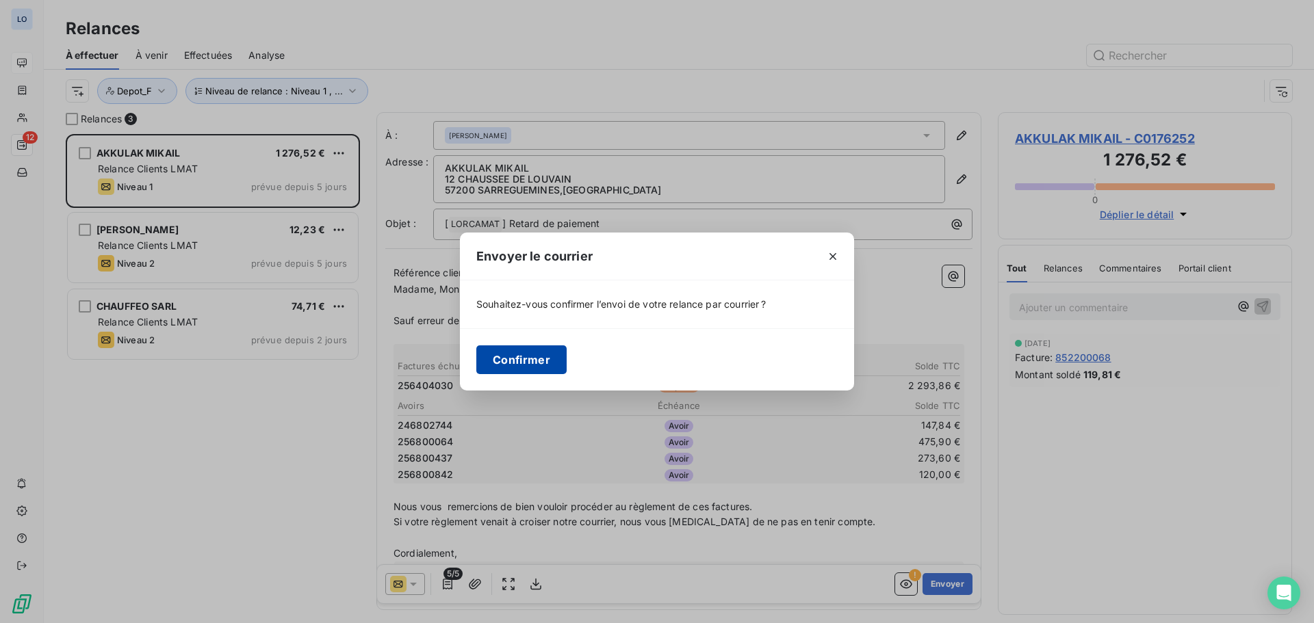
click at [518, 354] on button "Confirmer" at bounding box center [521, 360] width 90 height 29
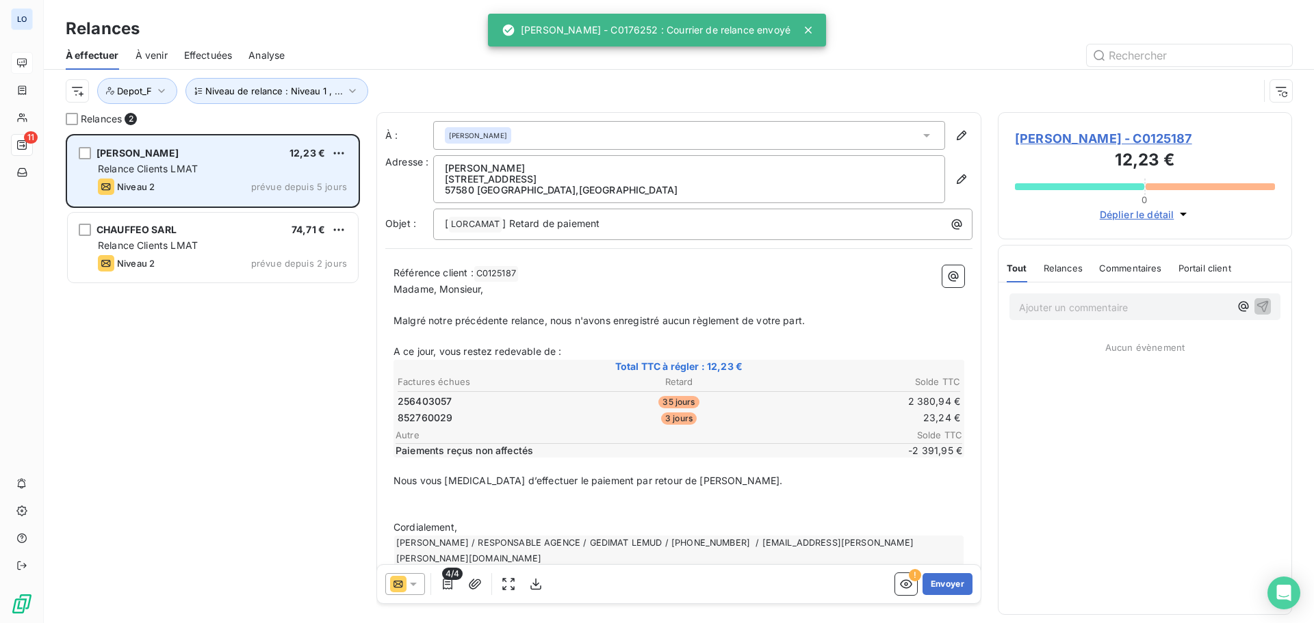
click at [228, 180] on div "Niveau 2 prévue depuis 5 jours" at bounding box center [222, 187] width 249 height 16
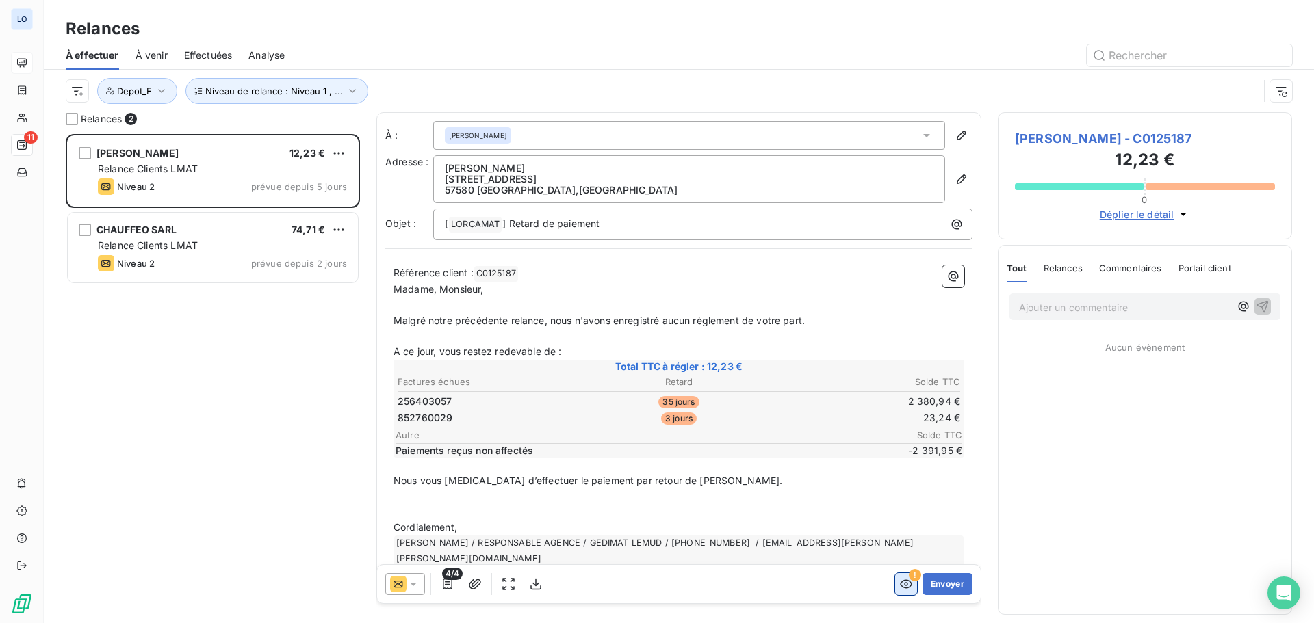
click at [899, 586] on icon "button" at bounding box center [906, 584] width 14 height 14
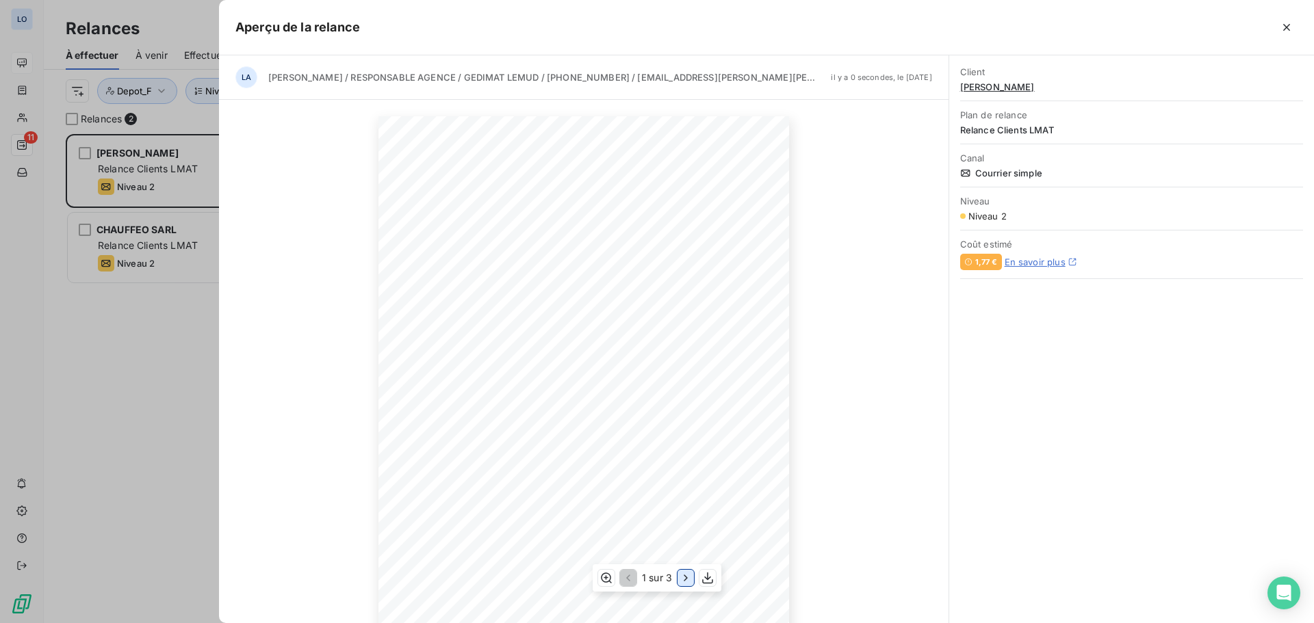
click at [681, 577] on icon "button" at bounding box center [686, 578] width 14 height 14
click at [681, 577] on icon "button" at bounding box center [687, 578] width 14 height 14
click at [624, 580] on icon "button" at bounding box center [627, 578] width 14 height 14
click at [144, 369] on div at bounding box center [657, 311] width 1314 height 623
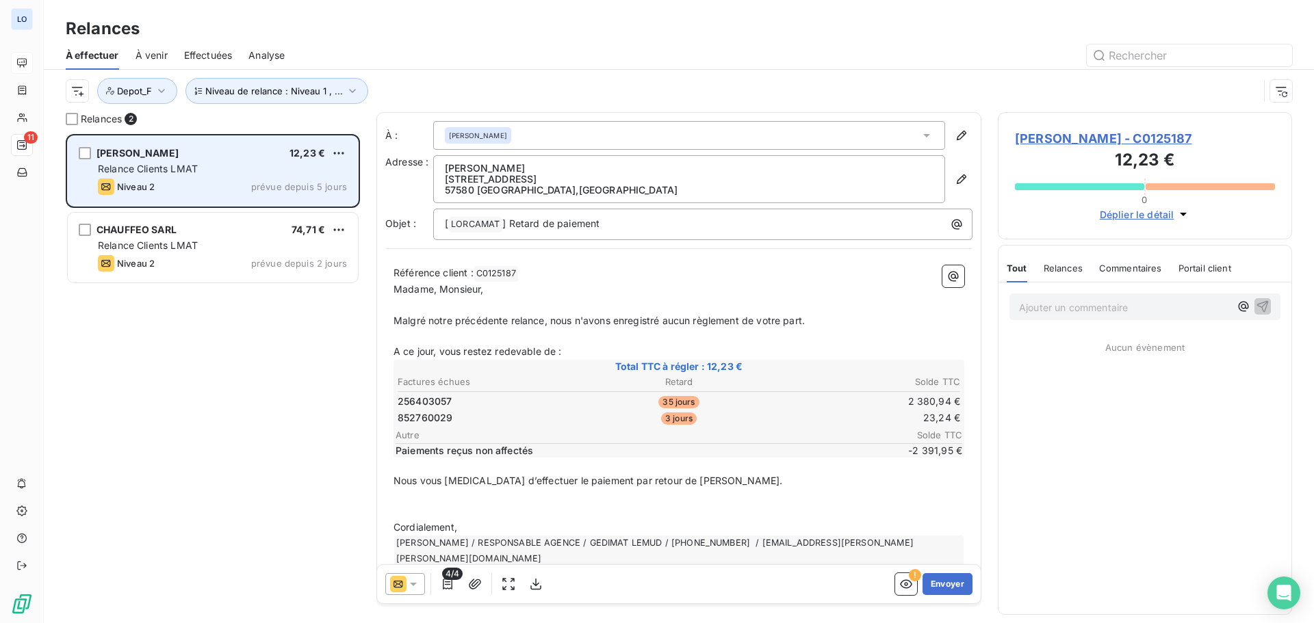
click at [246, 186] on div "Niveau 2 prévue depuis 5 jours" at bounding box center [222, 187] width 249 height 16
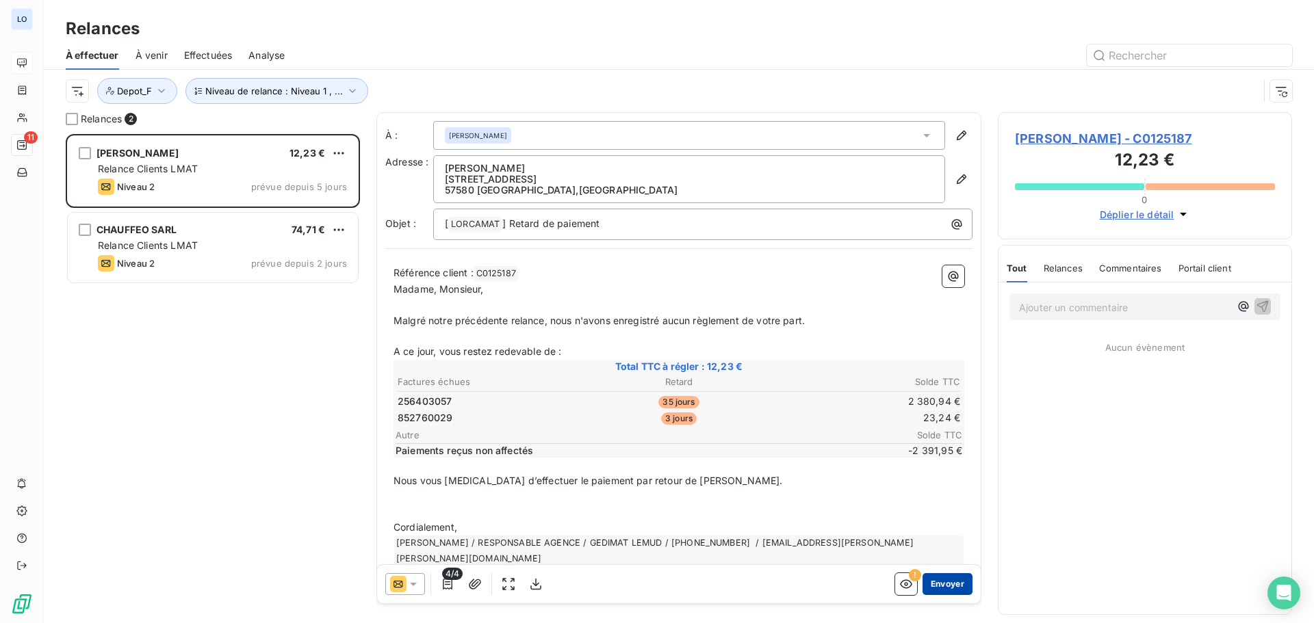
click at [937, 590] on button "Envoyer" at bounding box center [947, 584] width 50 height 22
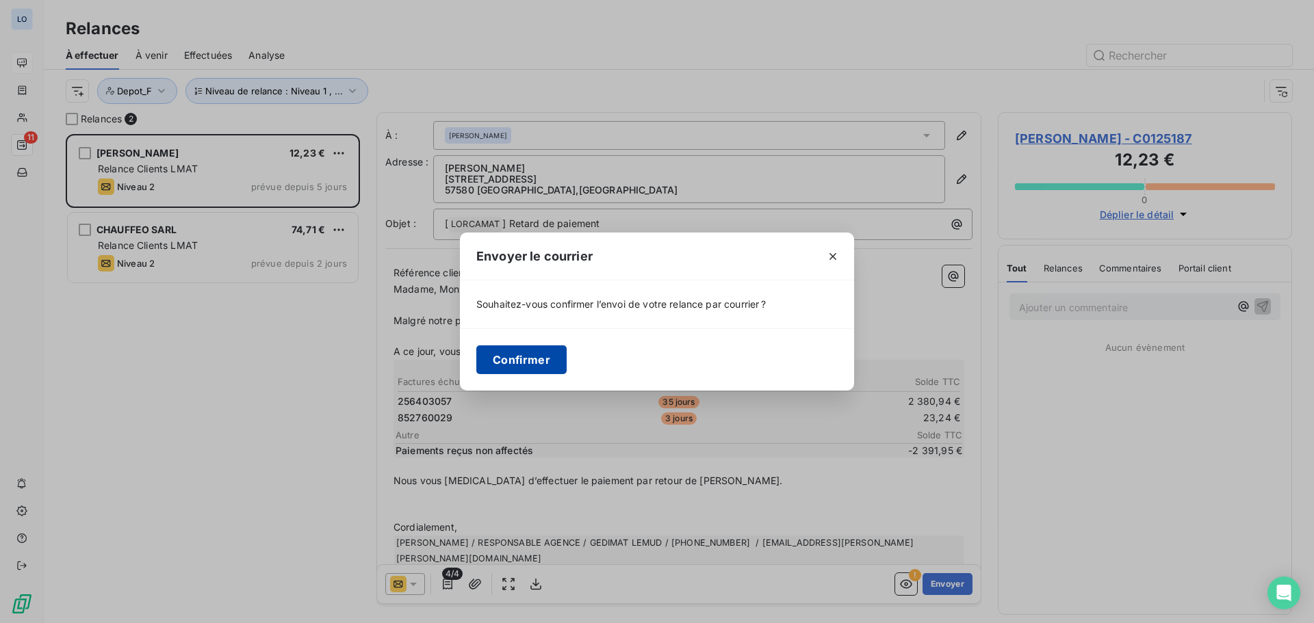
click at [514, 359] on button "Confirmer" at bounding box center [521, 360] width 90 height 29
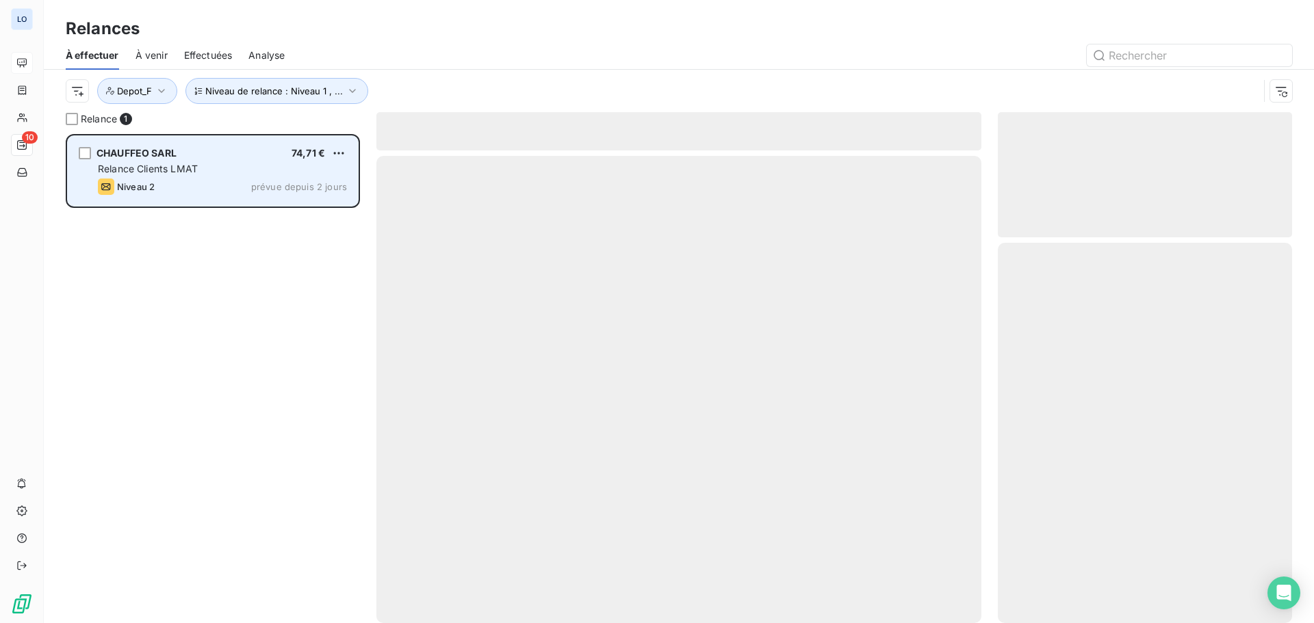
click at [200, 181] on div "Niveau 2 prévue depuis 2 jours" at bounding box center [222, 187] width 249 height 16
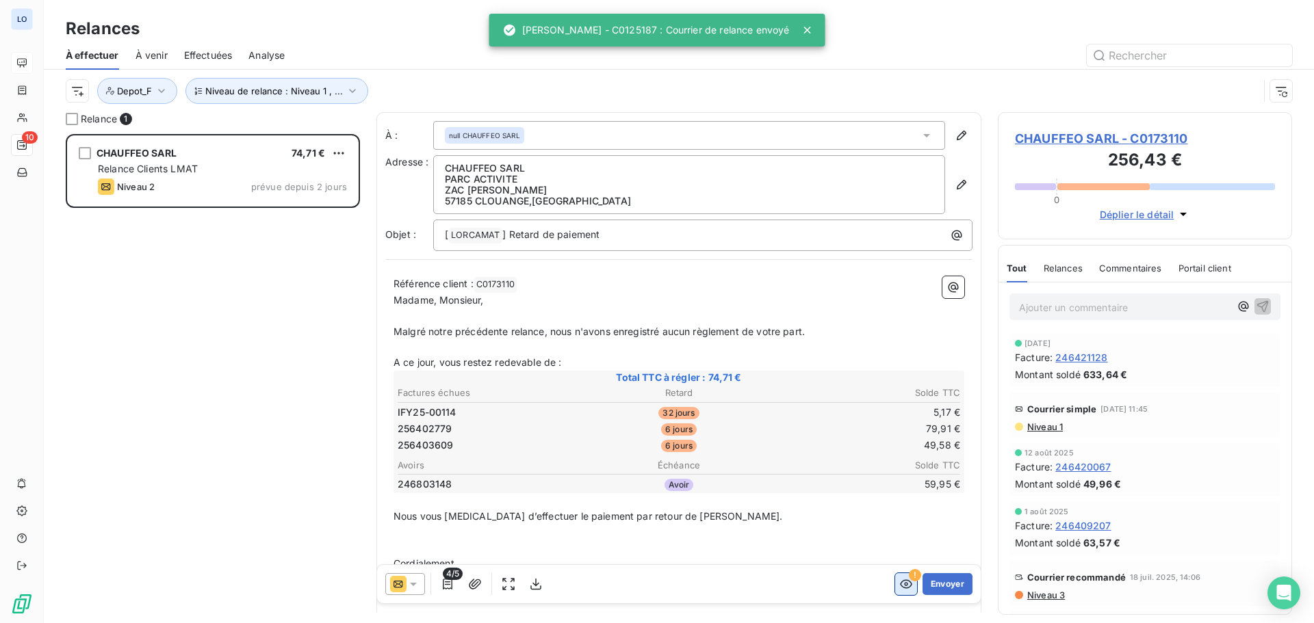
click at [899, 583] on icon "button" at bounding box center [906, 584] width 14 height 14
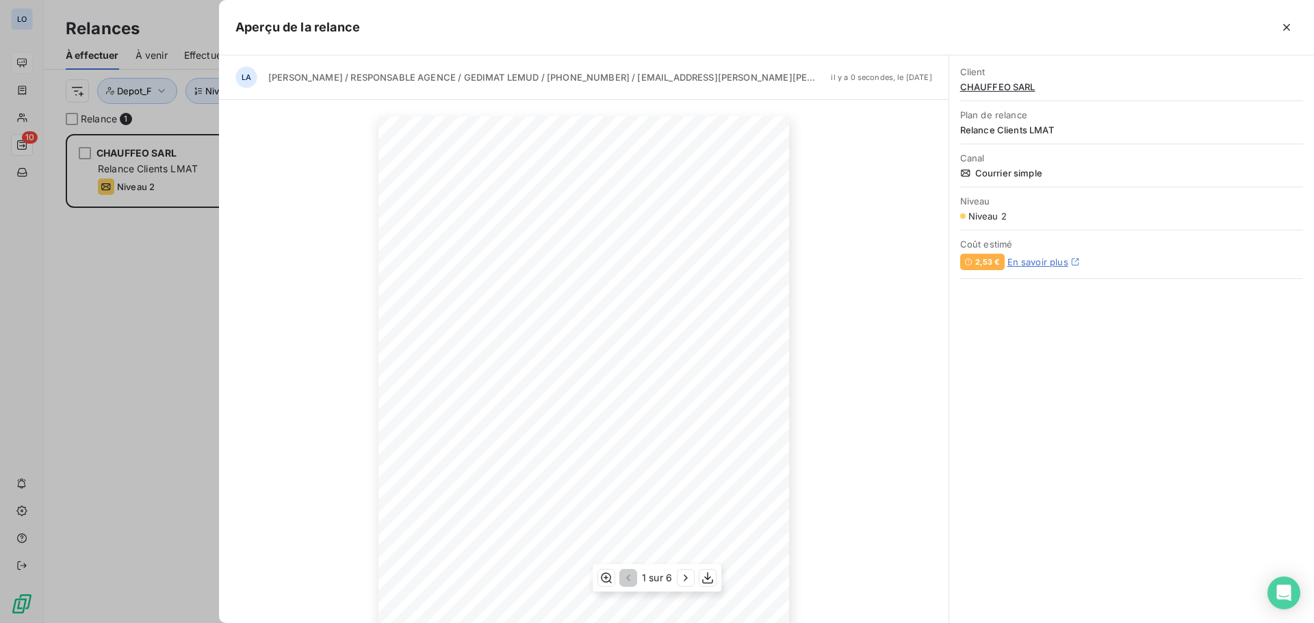
click at [667, 577] on span "1 sur 6" at bounding box center [657, 578] width 30 height 14
click at [684, 576] on icon "button" at bounding box center [685, 578] width 3 height 6
click at [686, 582] on icon "button" at bounding box center [687, 578] width 14 height 14
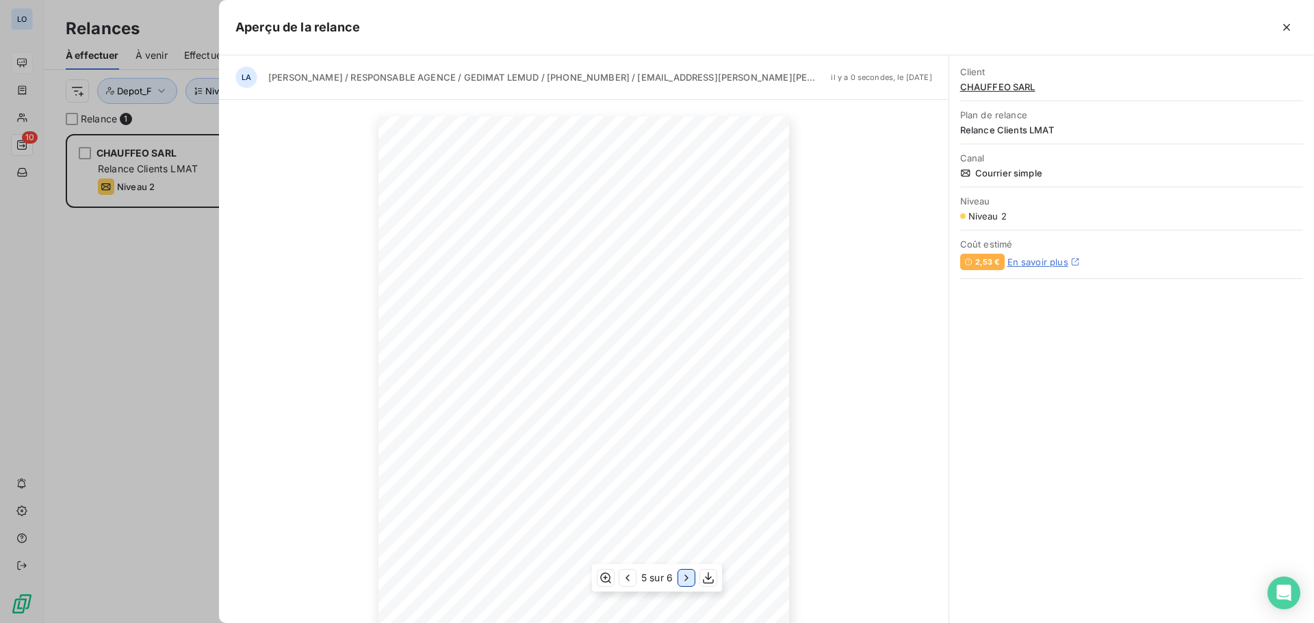
click at [686, 582] on icon "button" at bounding box center [686, 578] width 14 height 14
click at [164, 455] on div at bounding box center [657, 311] width 1314 height 623
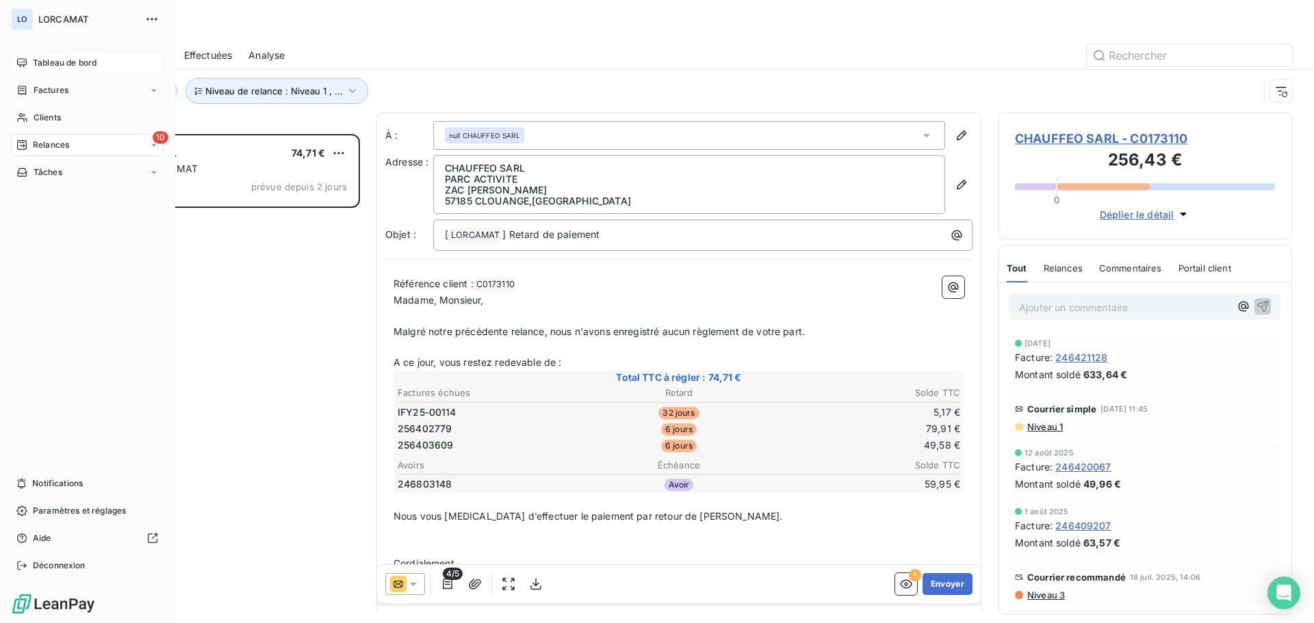
click at [160, 135] on span "10" at bounding box center [161, 137] width 16 height 12
click at [51, 193] on div "À venir" at bounding box center [95, 200] width 136 height 22
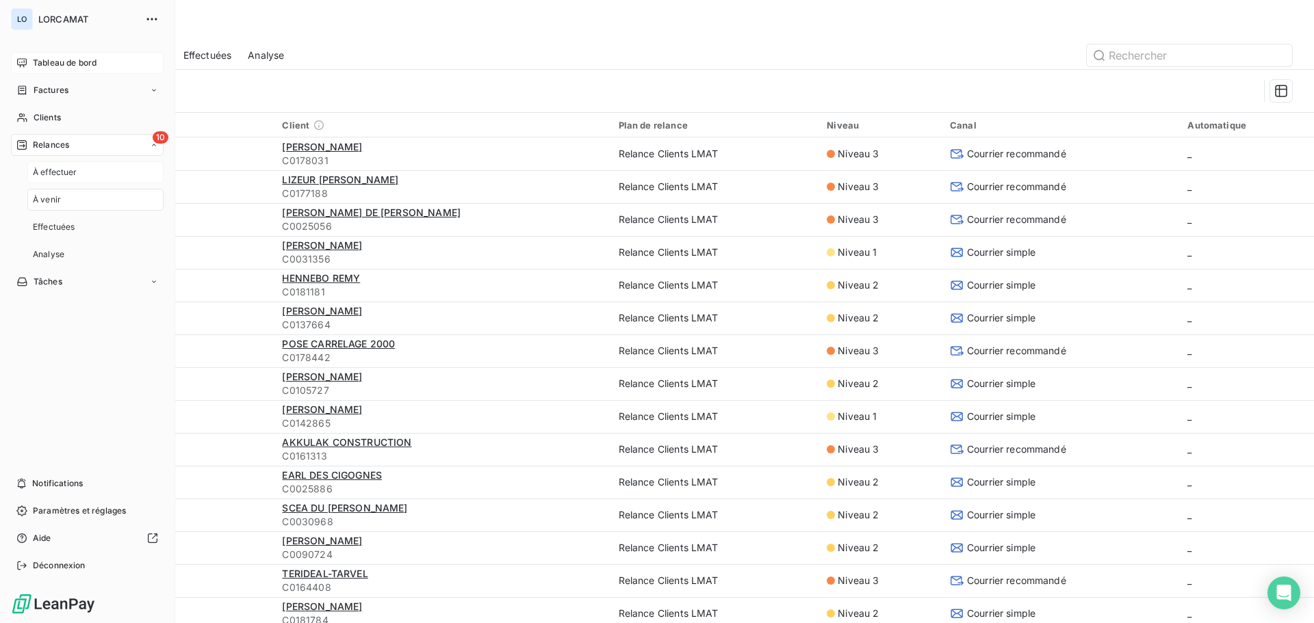
click at [59, 173] on span "À effectuer" at bounding box center [55, 172] width 44 height 12
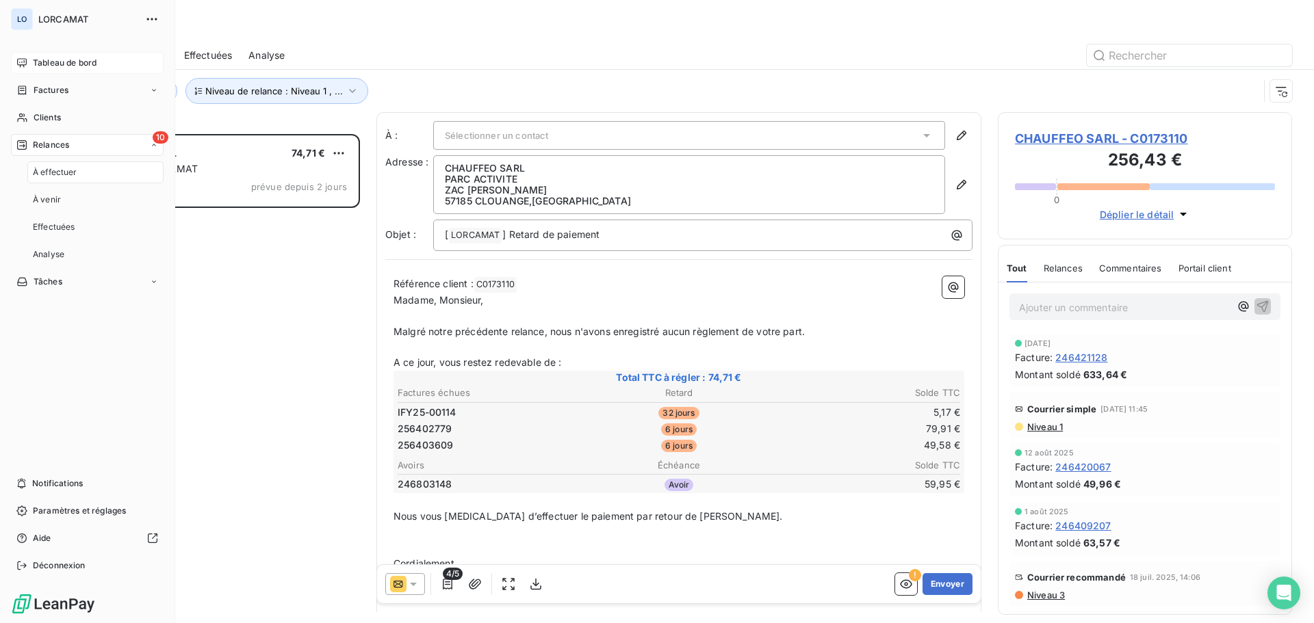
scroll to position [479, 284]
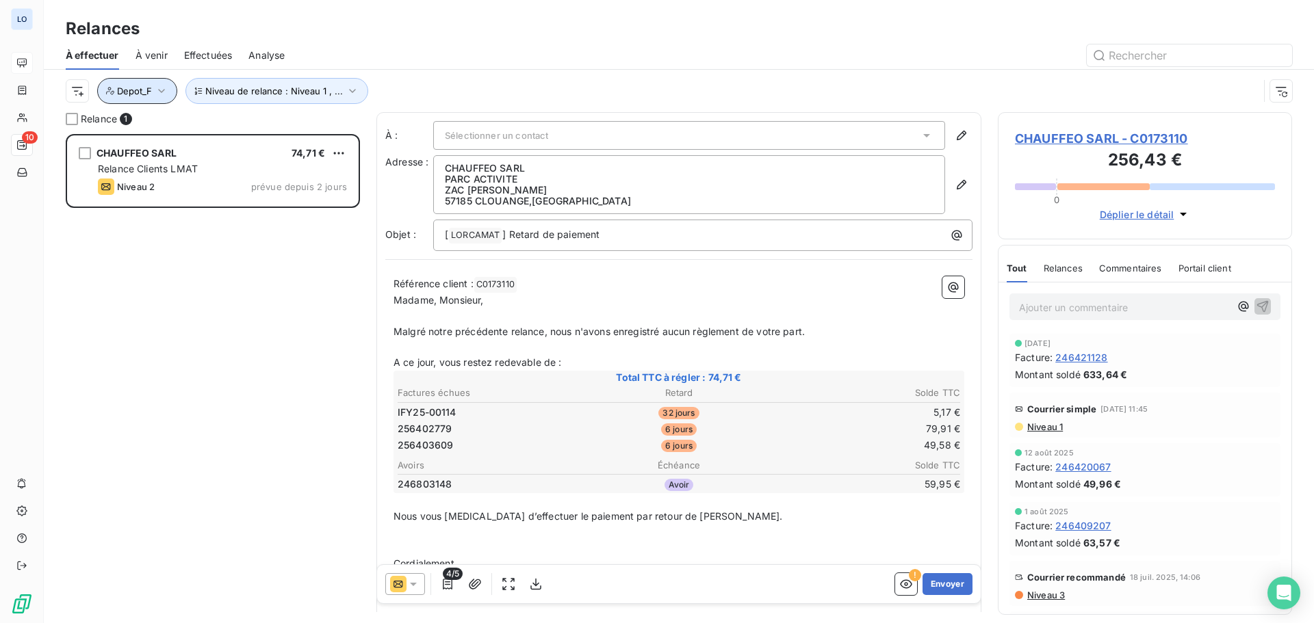
click at [159, 90] on icon "button" at bounding box center [162, 91] width 14 height 14
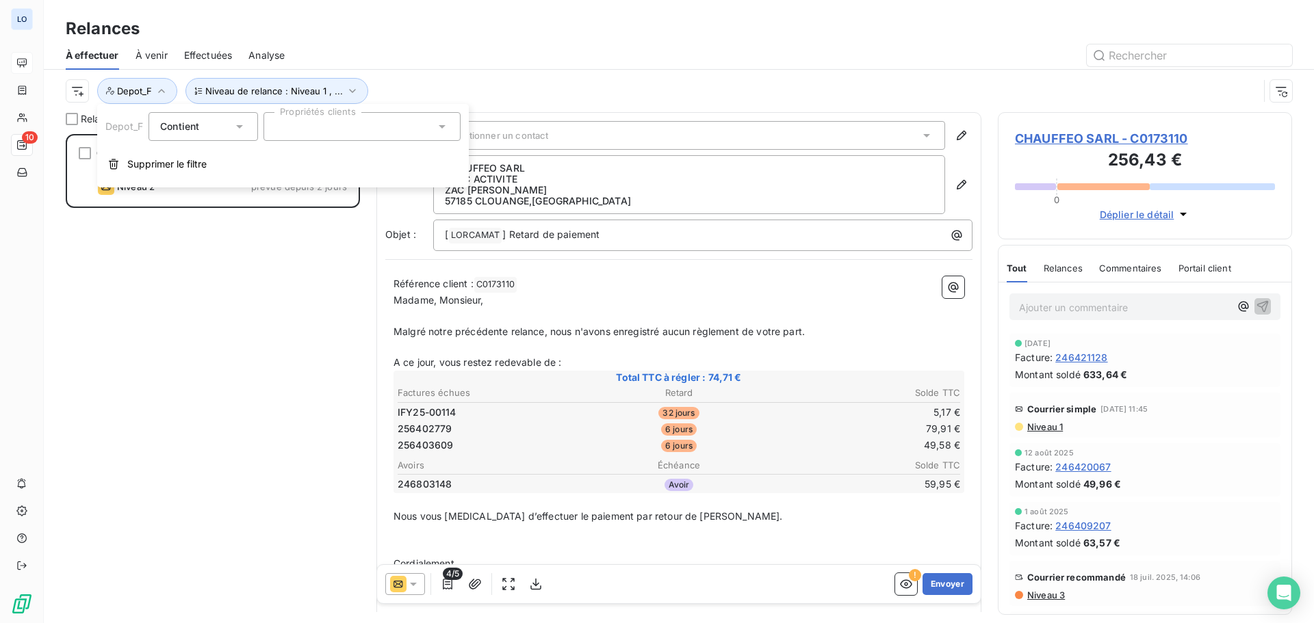
click at [231, 126] on div "Contient is" at bounding box center [196, 126] width 73 height 19
click at [234, 124] on icon at bounding box center [240, 127] width 14 height 14
click at [444, 125] on icon at bounding box center [442, 126] width 7 height 3
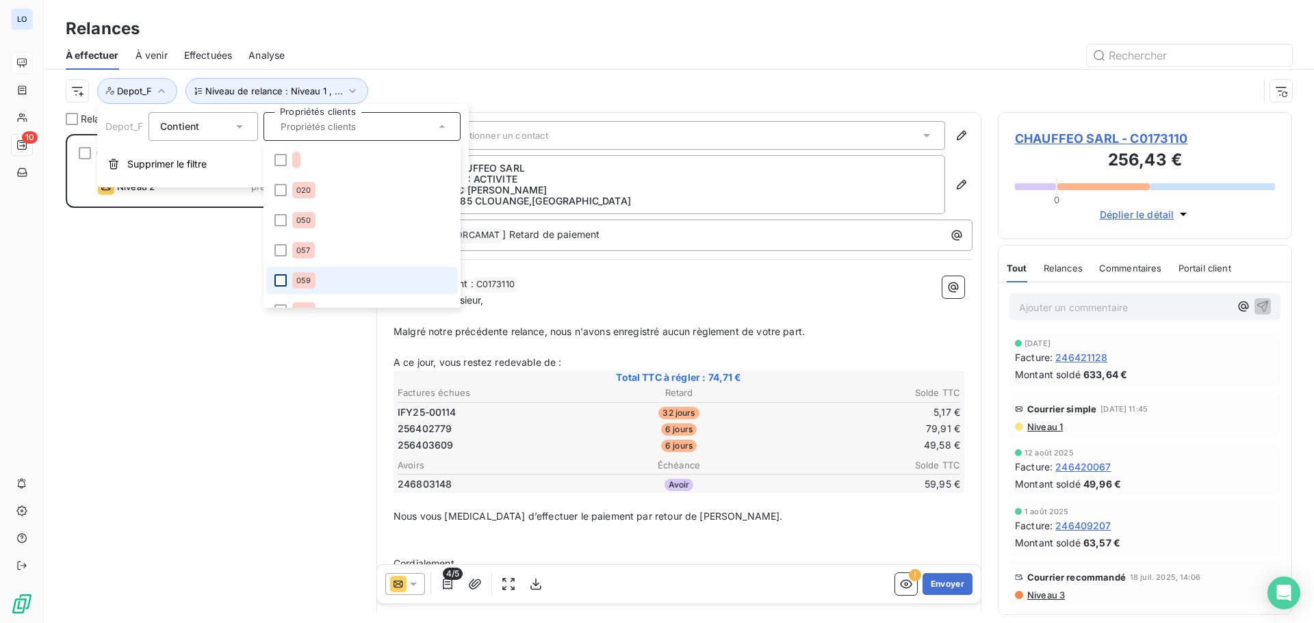
click at [284, 281] on div at bounding box center [280, 280] width 12 height 12
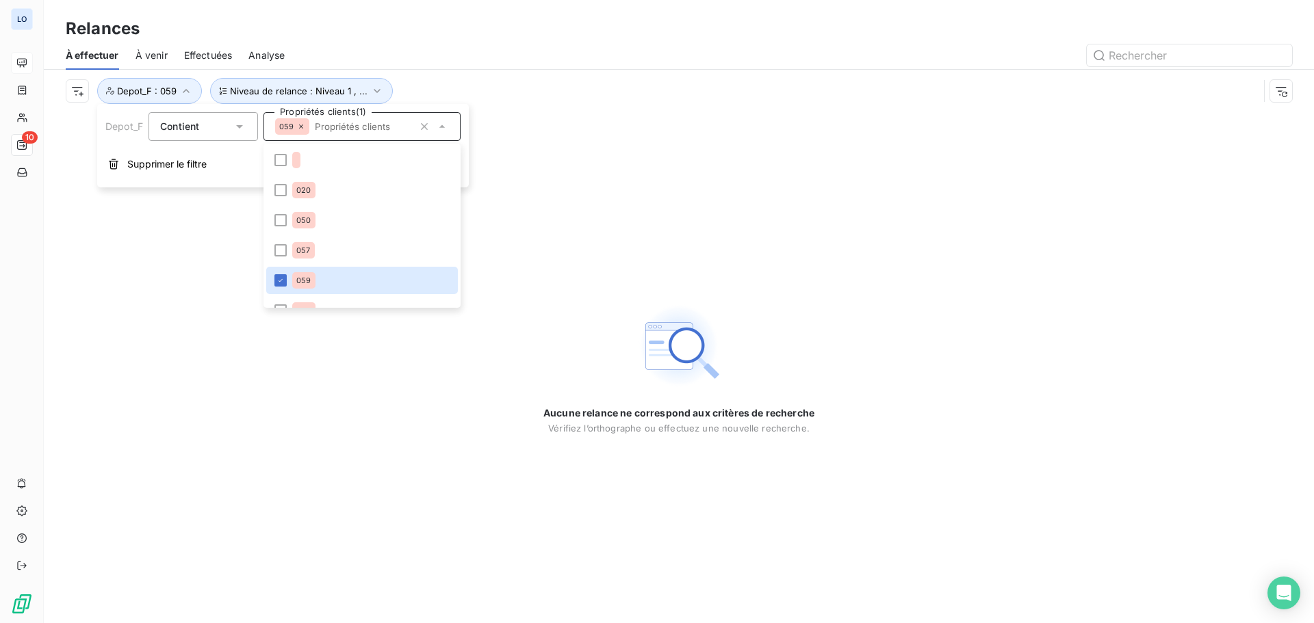
click at [603, 201] on div "Aucune relance ne correspond aux critères de recherche [PERSON_NAME] l’orthogra…" at bounding box center [679, 367] width 1270 height 511
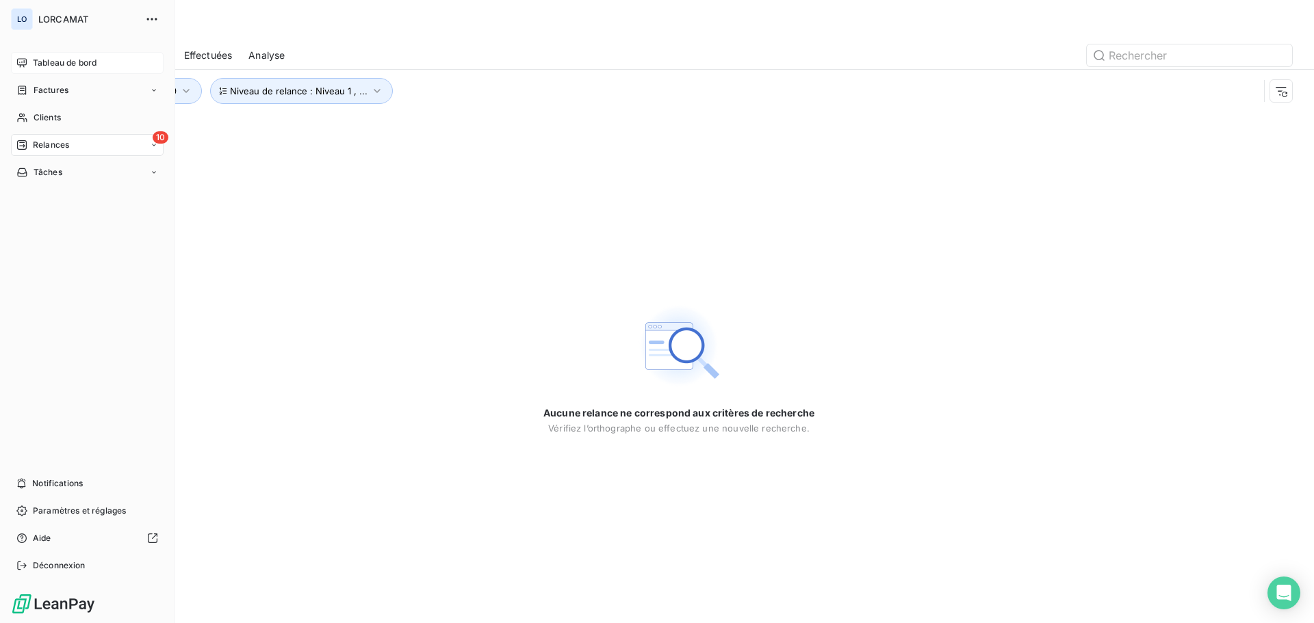
click at [78, 15] on span "LORCAMAT" at bounding box center [87, 19] width 99 height 11
click at [42, 61] on span "Tableau de bord" at bounding box center [65, 63] width 64 height 12
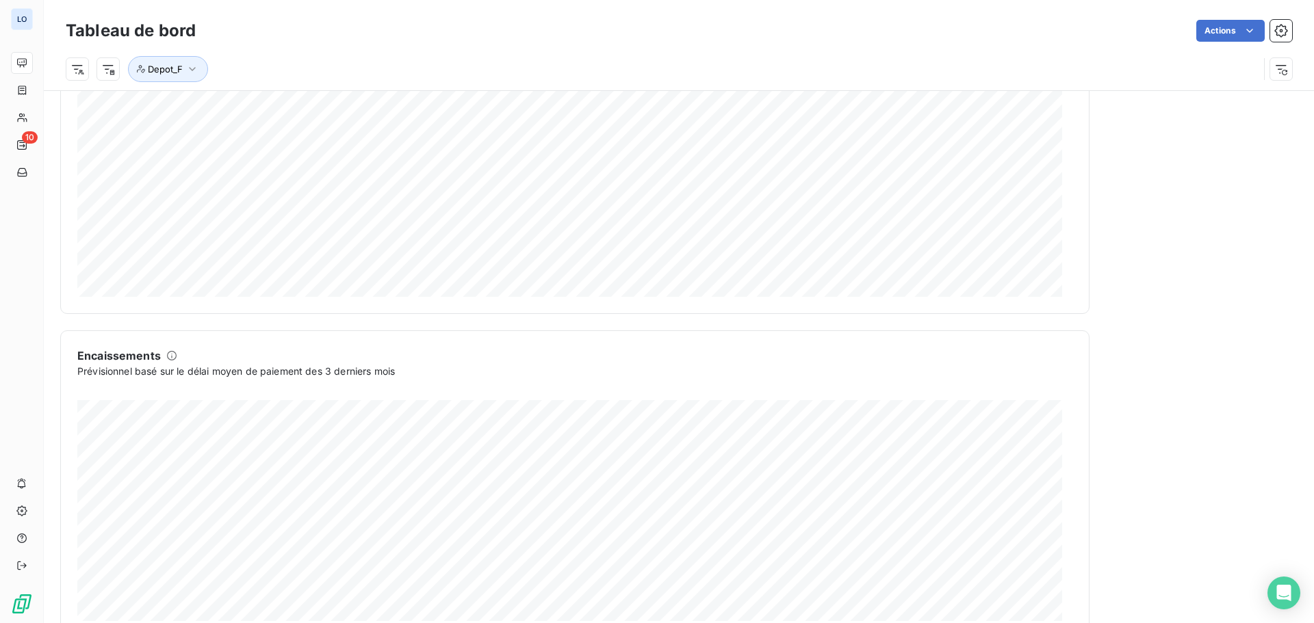
scroll to position [710, 0]
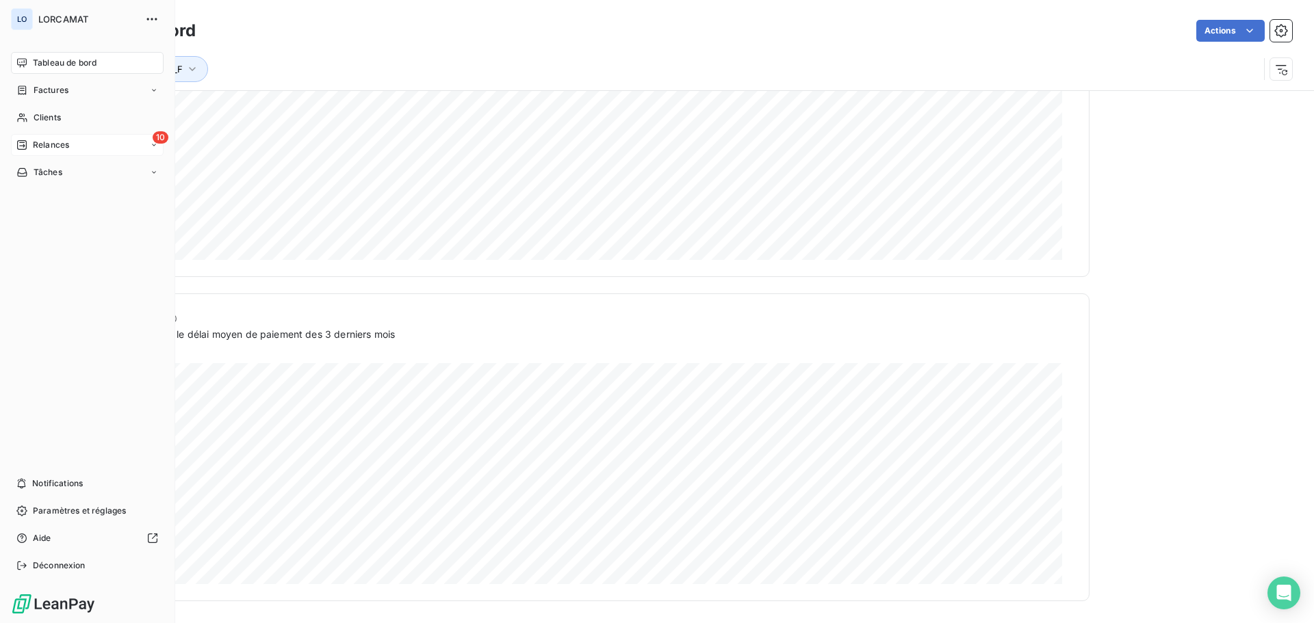
click at [25, 143] on icon at bounding box center [21, 145] width 11 height 11
